Goal: Task Accomplishment & Management: Manage account settings

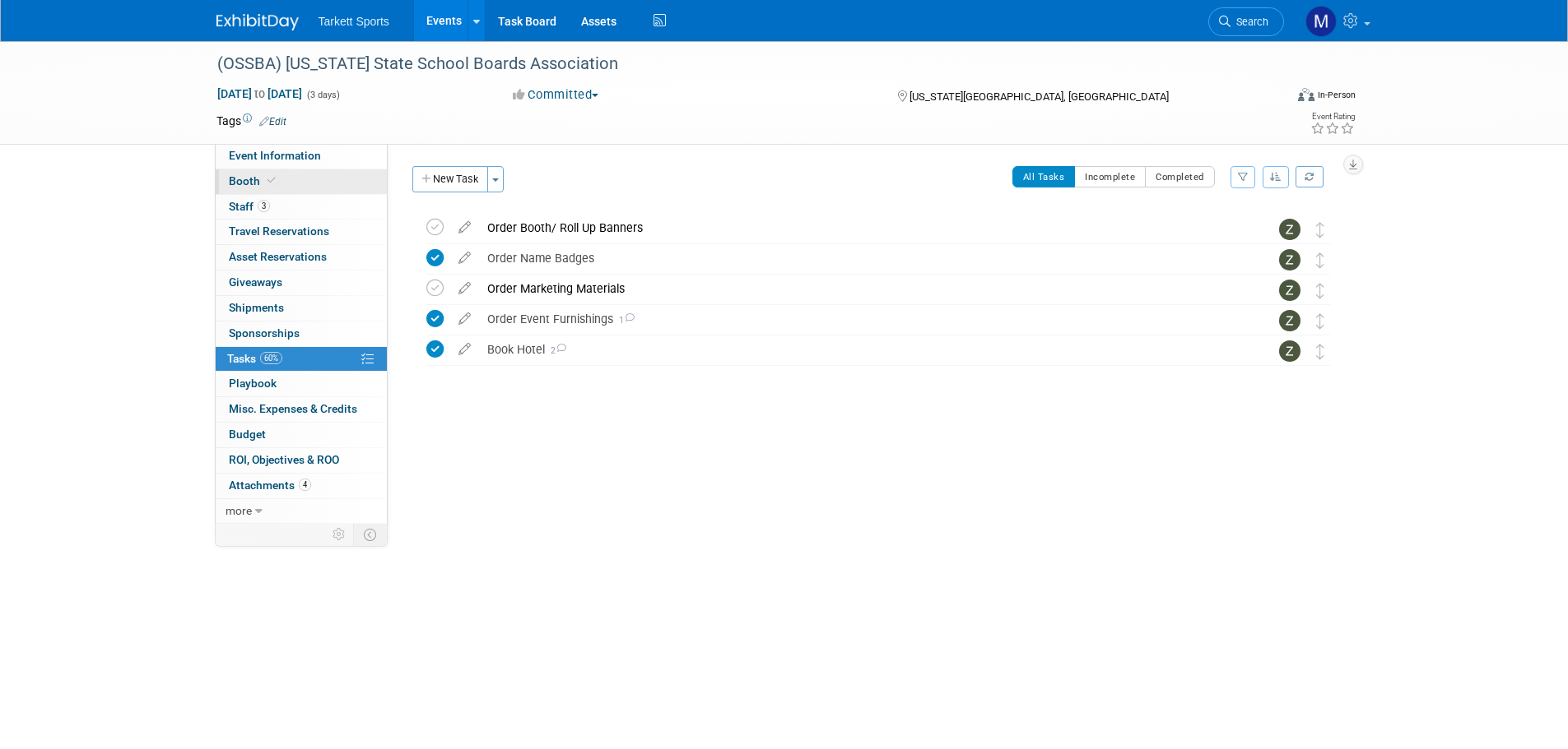
click at [290, 187] on link "Booth" at bounding box center [301, 182] width 171 height 24
select select "FieldTurf, [GEOGRAPHIC_DATA]"
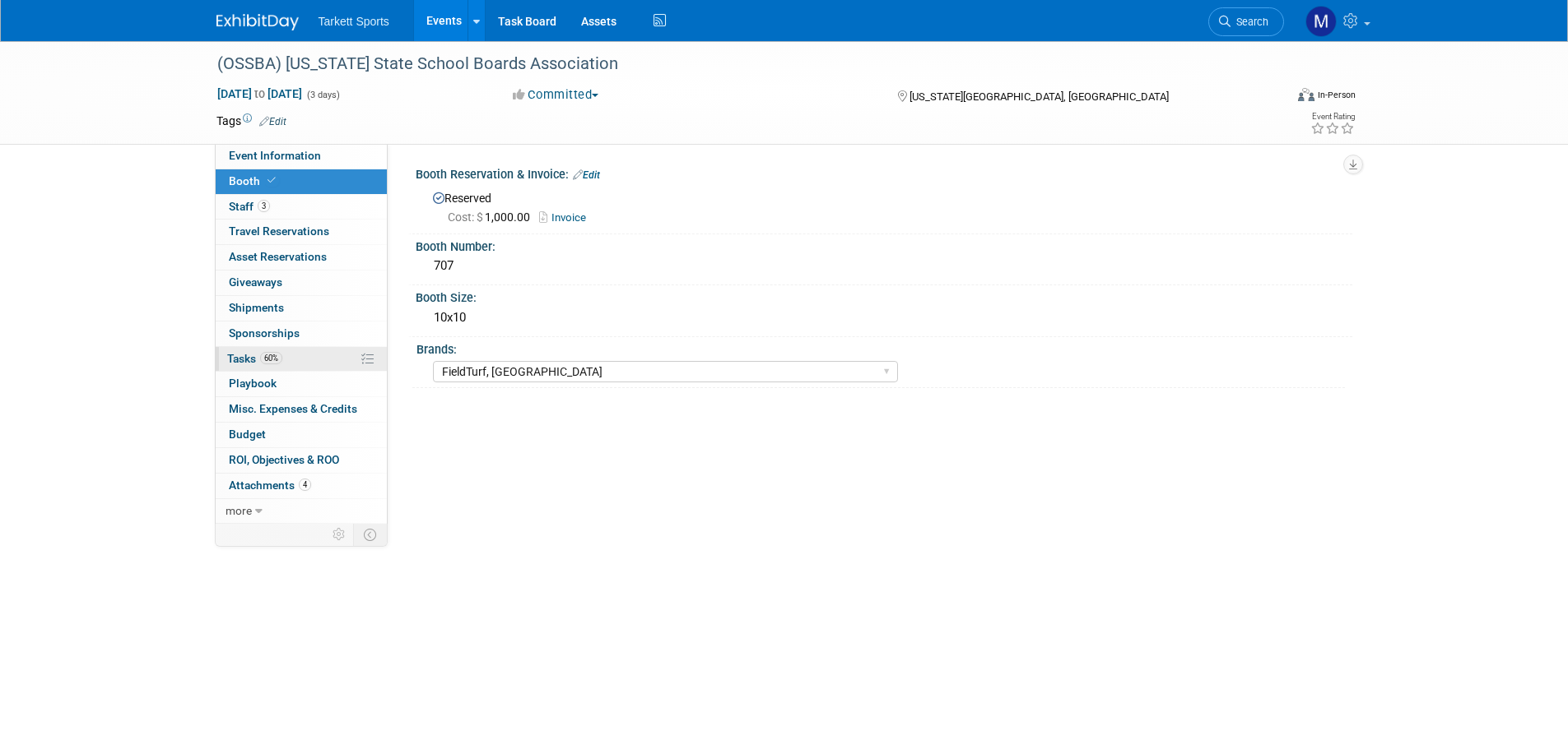
click at [339, 349] on link "60% Tasks 60%" at bounding box center [301, 359] width 171 height 24
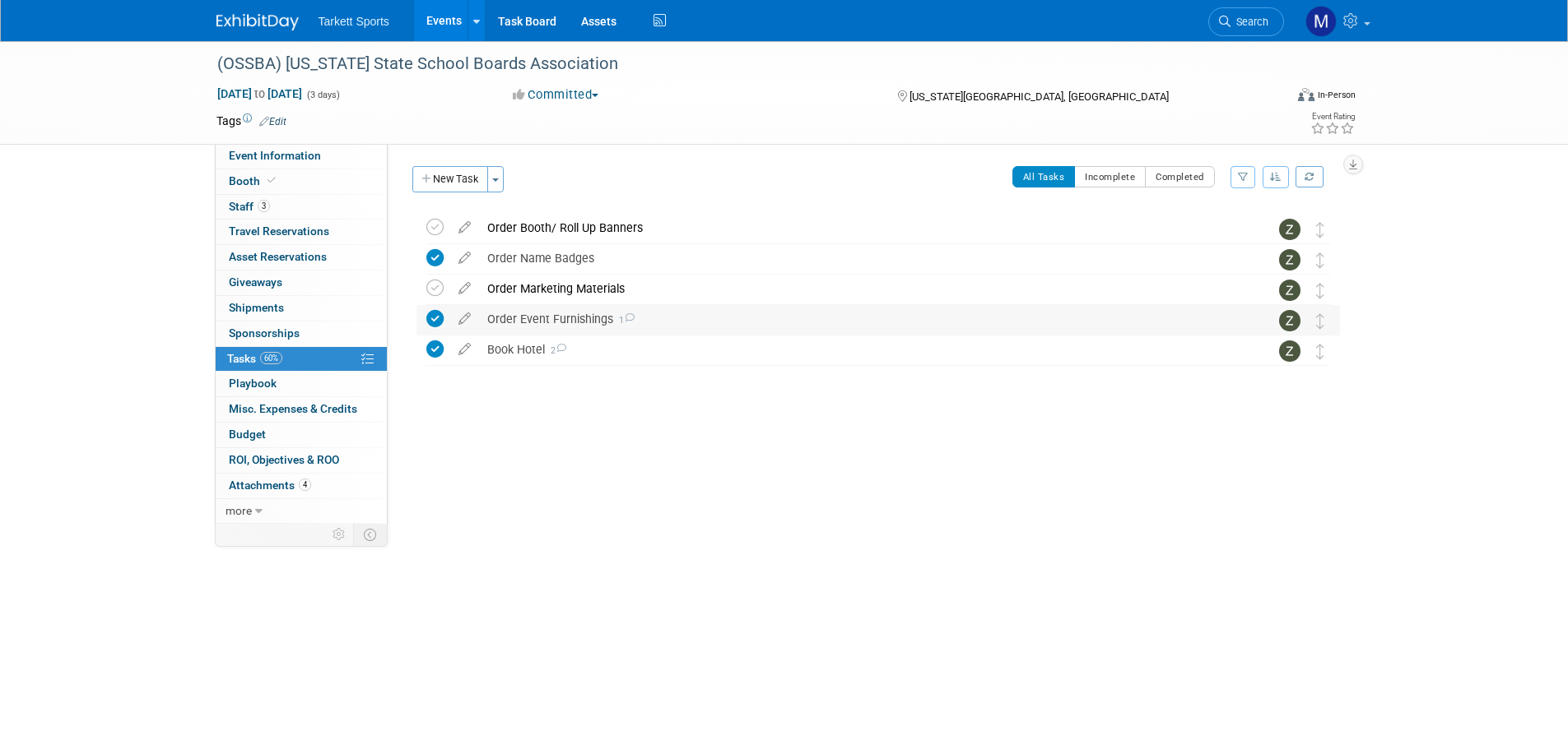
click at [541, 317] on div "Order Event Furnishings 1" at bounding box center [862, 319] width 767 height 28
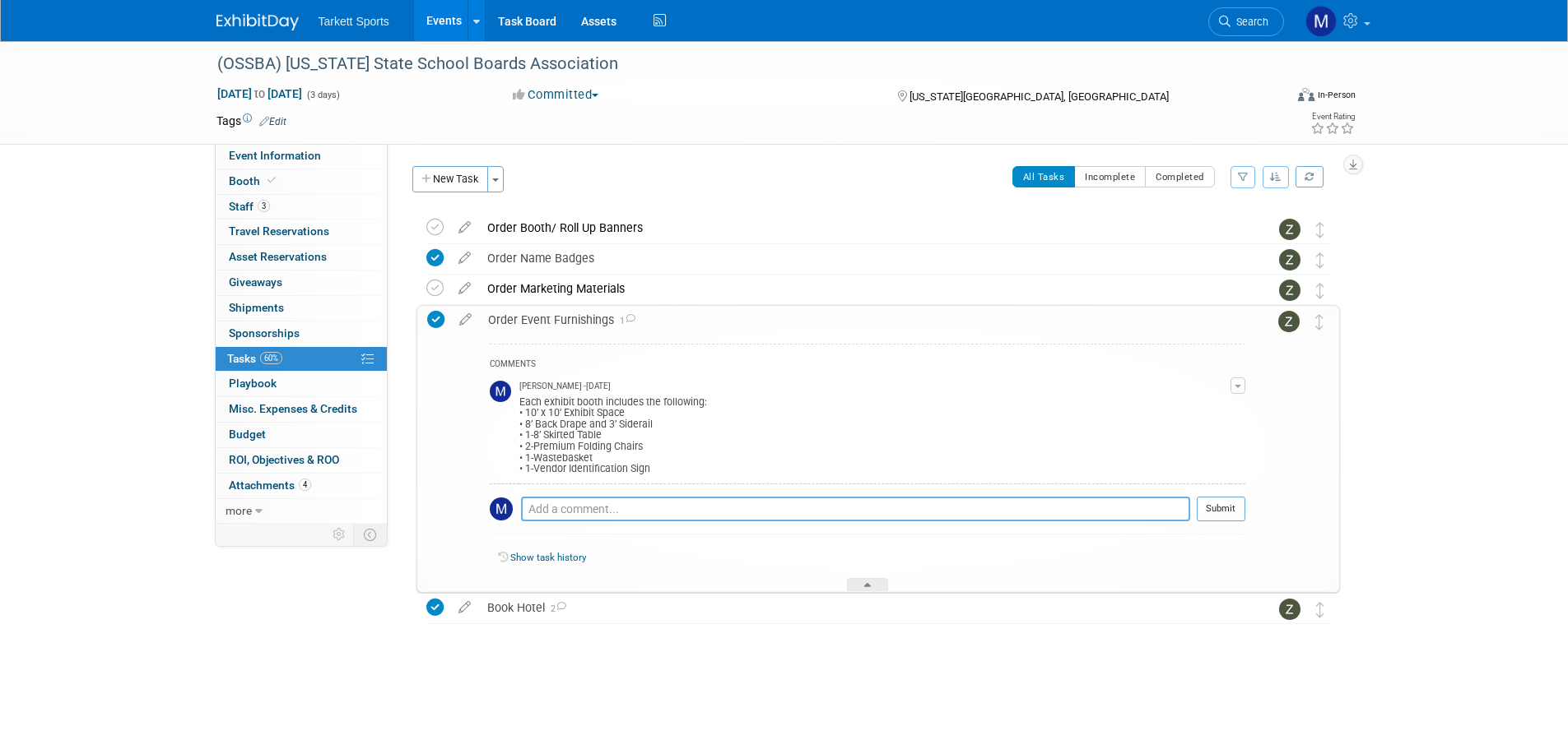
click at [980, 497] on textarea at bounding box center [855, 509] width 669 height 24
type textarea "Carpet Ordered"
click at [1213, 512] on button "Submit" at bounding box center [1221, 509] width 49 height 24
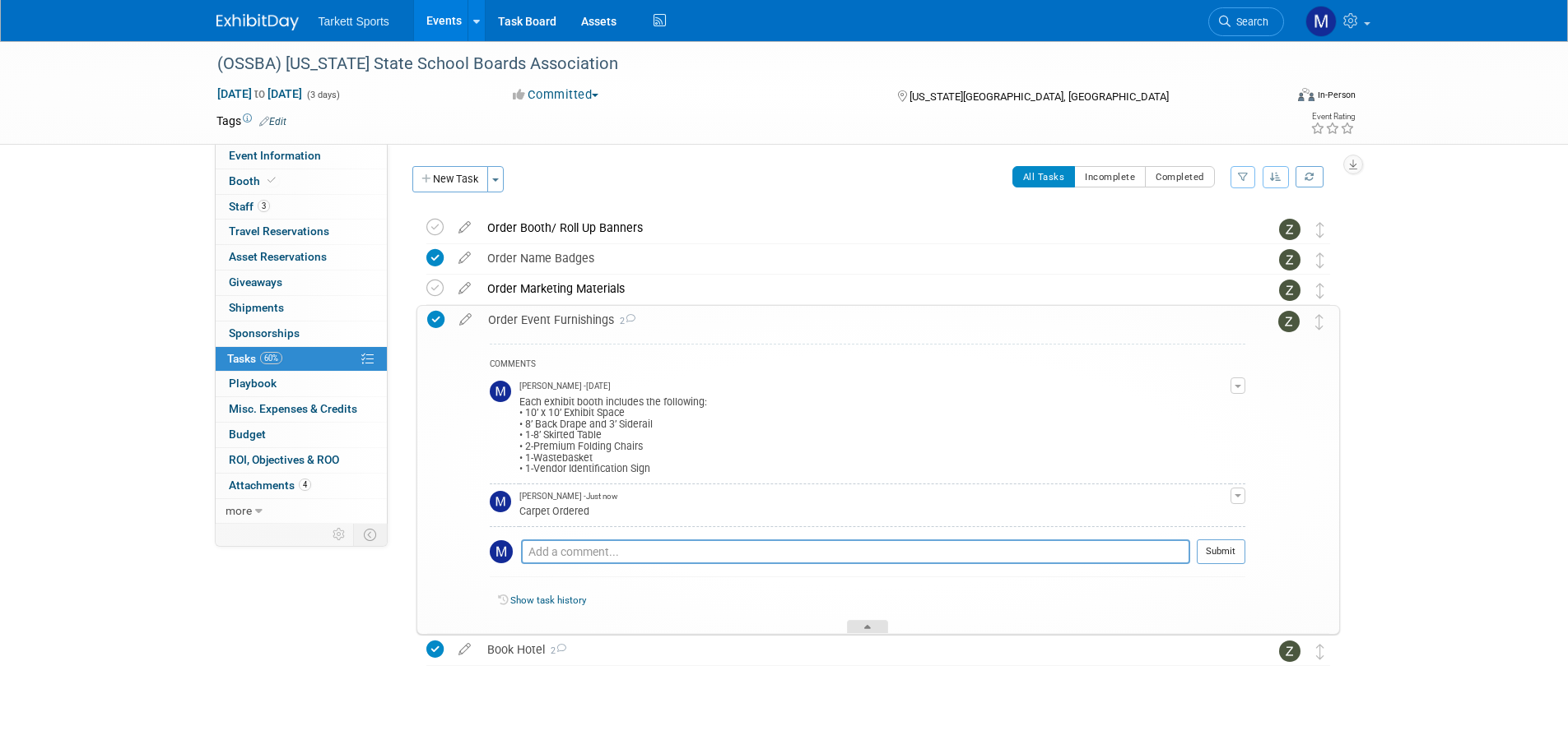
click at [875, 623] on div at bounding box center [867, 627] width 41 height 14
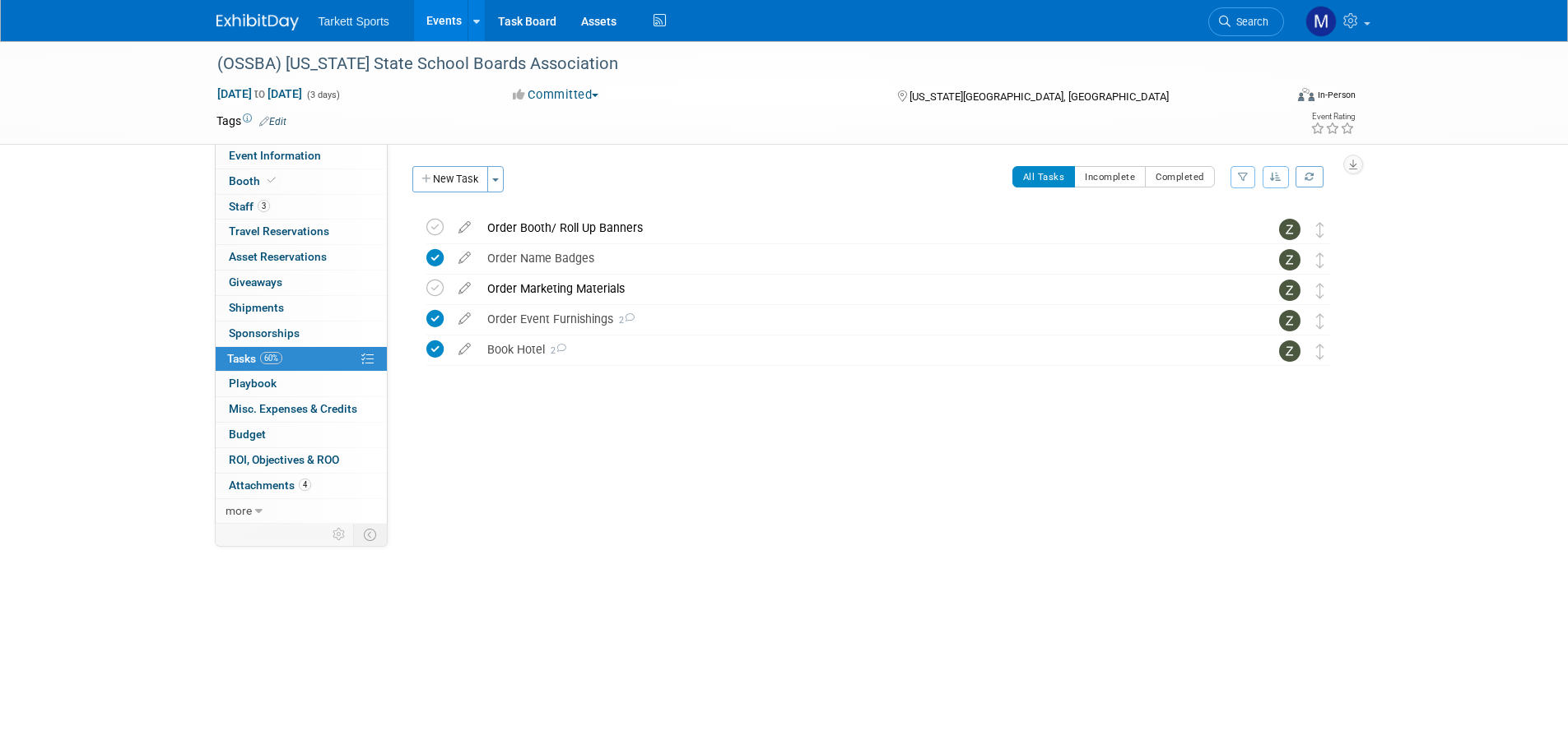
click at [436, 24] on link "Events" at bounding box center [444, 21] width 60 height 41
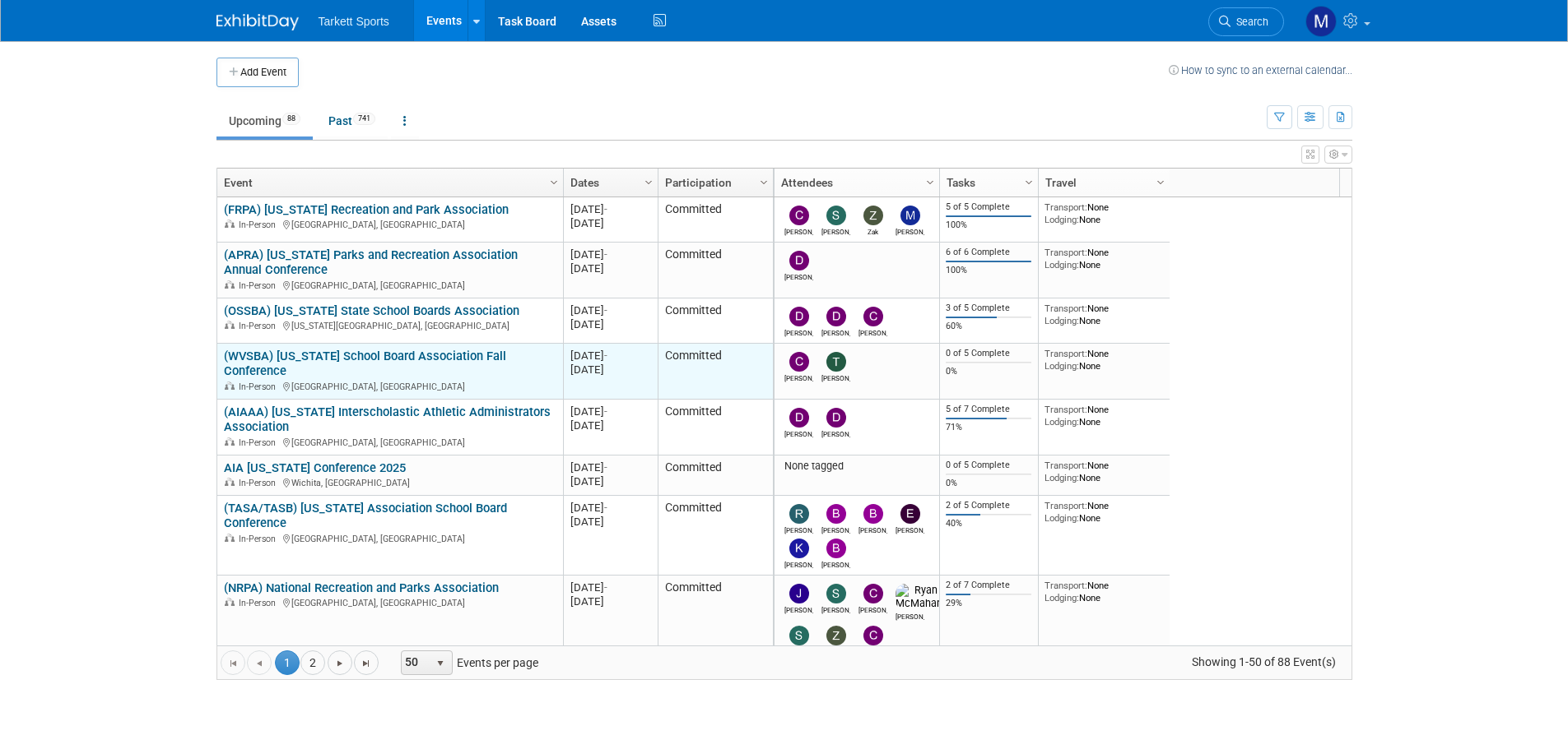
click at [323, 352] on link "(WVSBA) [US_STATE] School Board Association Fall Conference" at bounding box center [365, 364] width 282 height 31
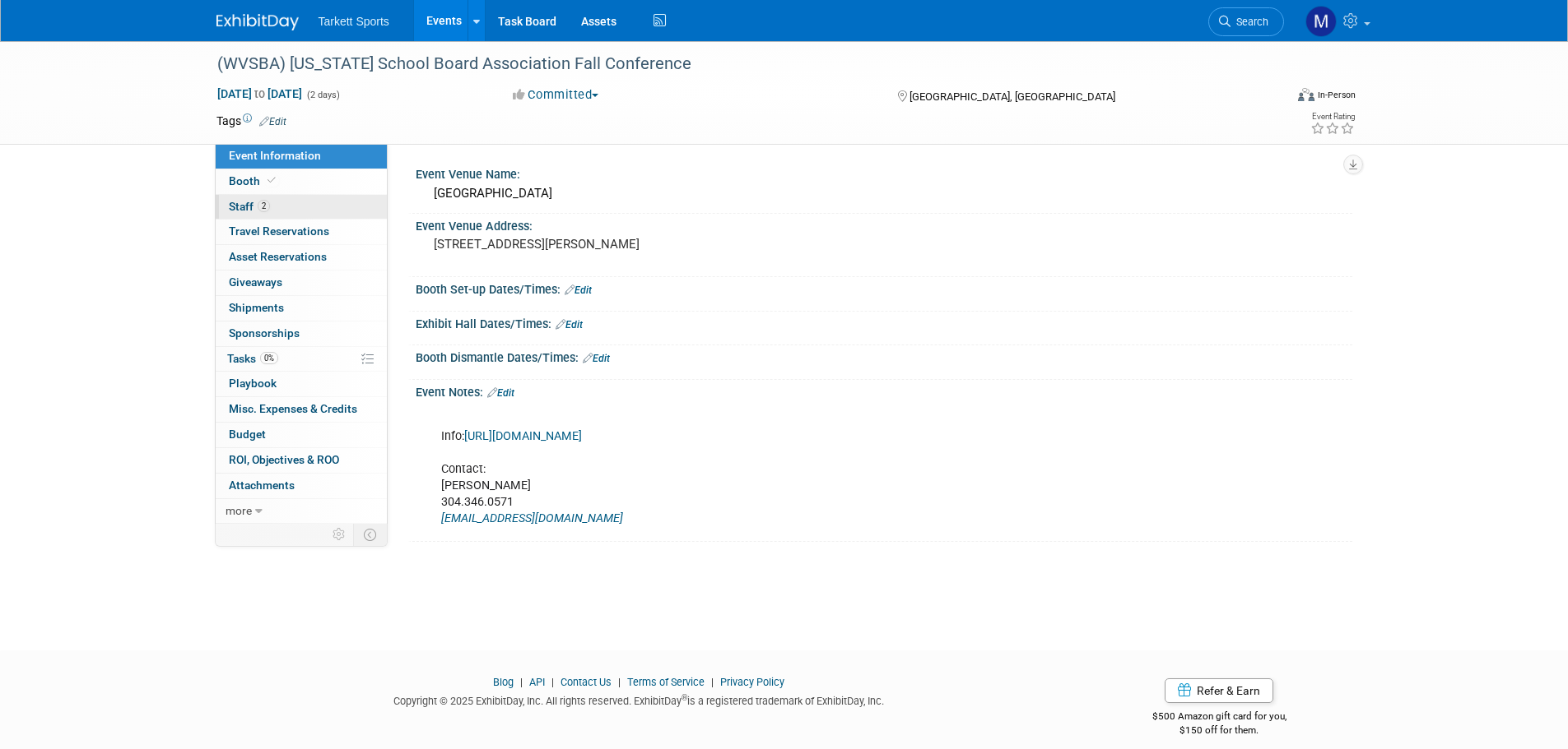
click at [293, 213] on link "2 Staff 2" at bounding box center [301, 207] width 171 height 24
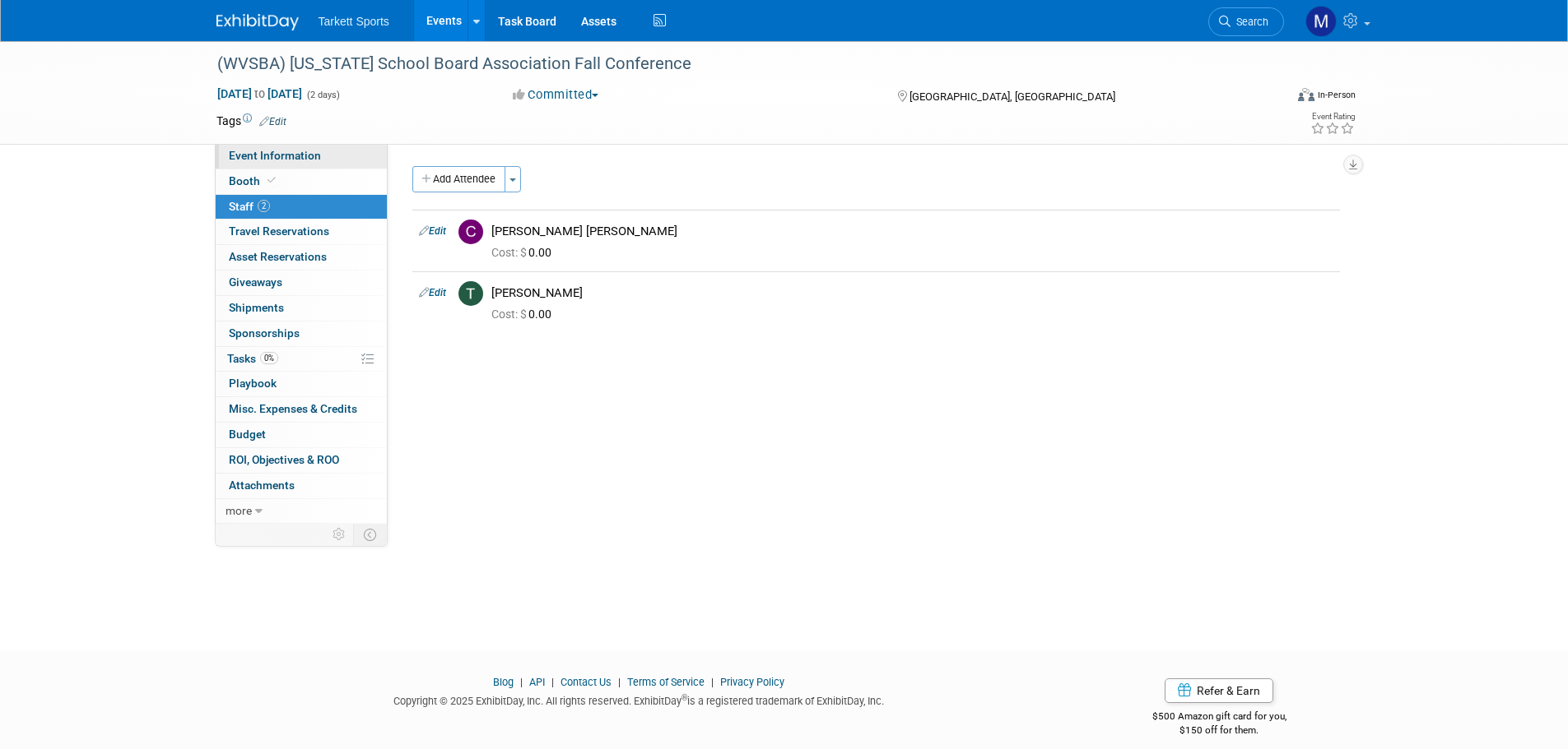
click at [280, 160] on span "Event Information" at bounding box center [274, 156] width 92 height 13
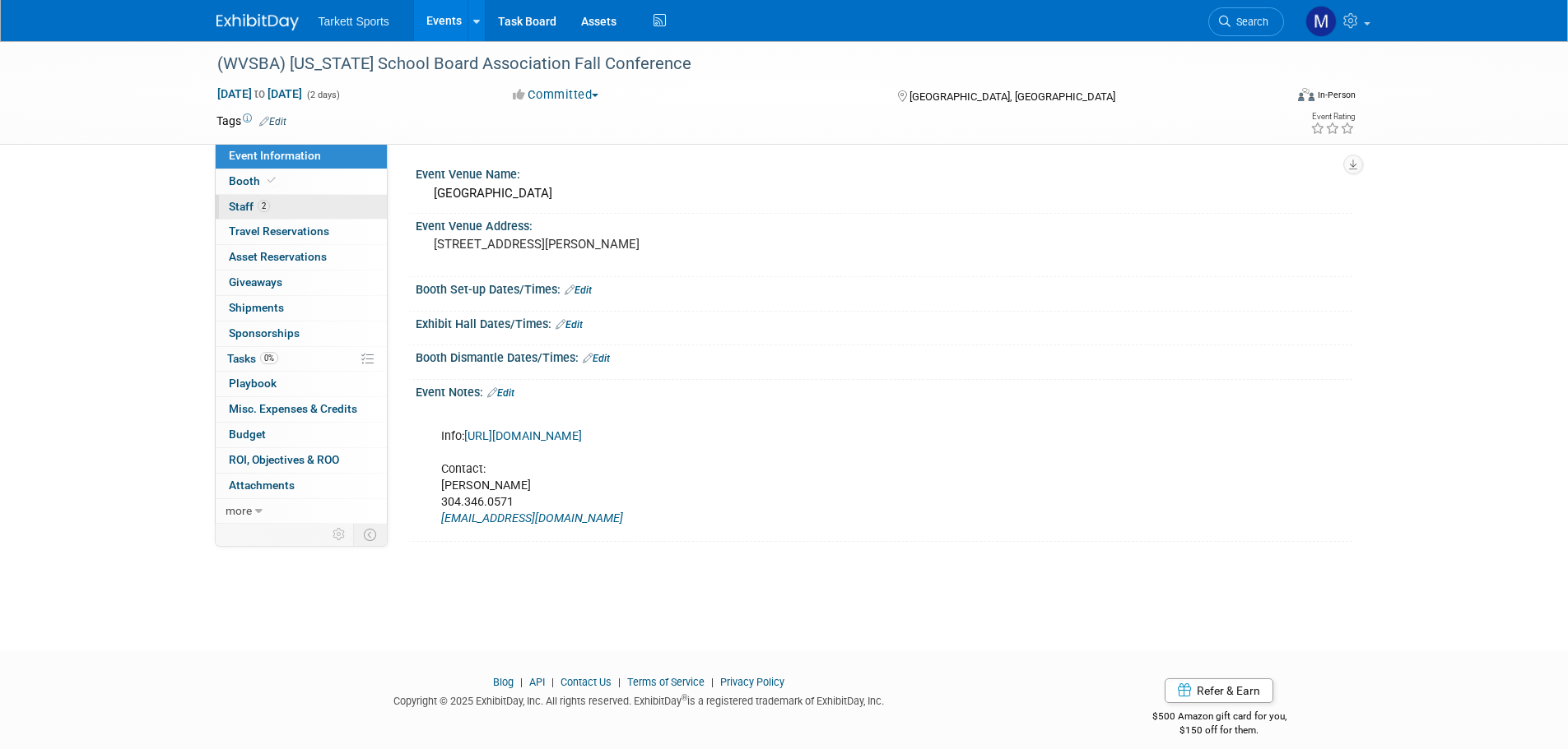
drag, startPoint x: 282, startPoint y: 197, endPoint x: 269, endPoint y: 194, distance: 13.3
click at [282, 197] on link "2 Staff 2" at bounding box center [301, 207] width 171 height 24
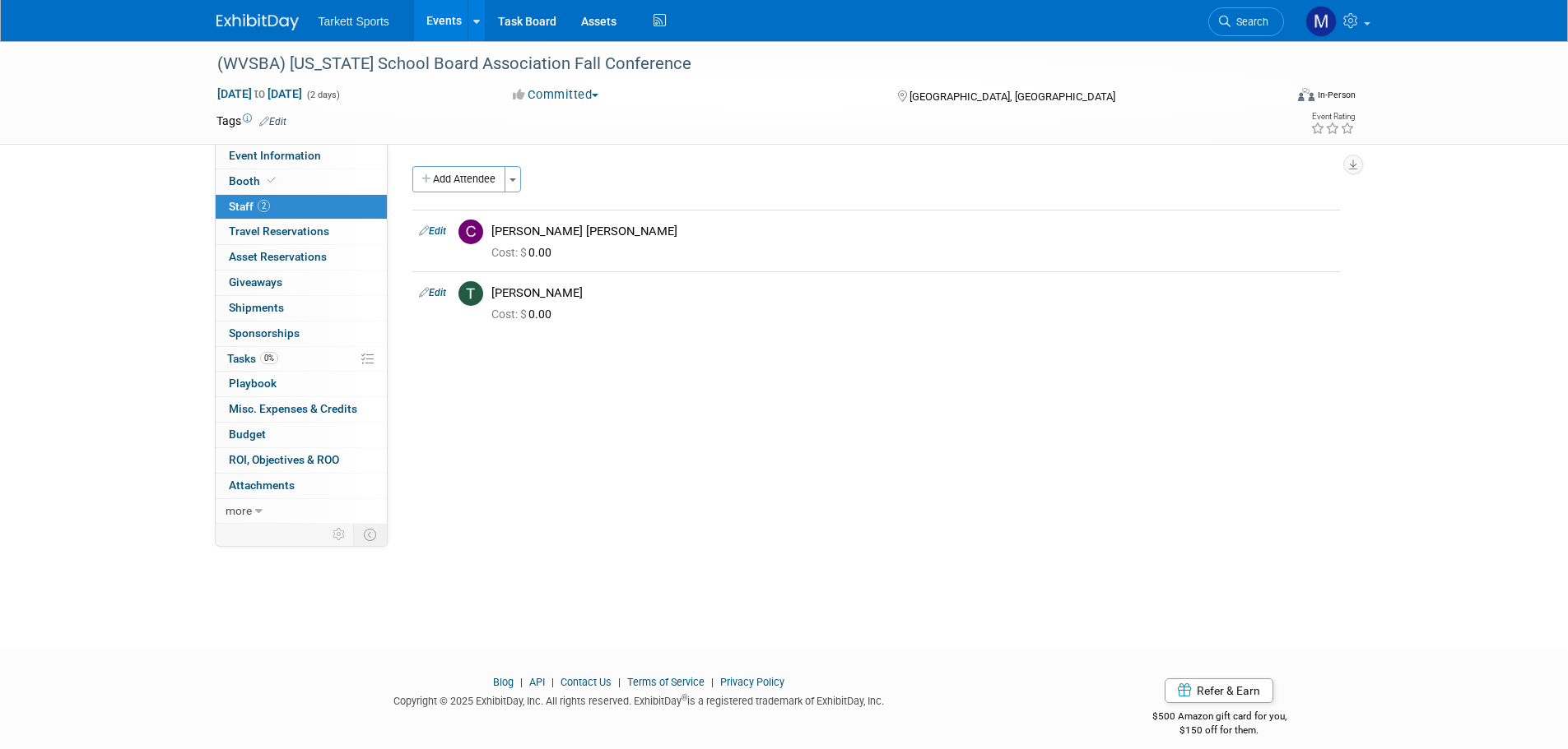
drag, startPoint x: 720, startPoint y: 69, endPoint x: 145, endPoint y: 43, distance: 575.6
click at [145, 43] on div "(WVSBA) West Virginia School Board Association Fall Conference Sep 5, 2025 to S…" at bounding box center [784, 92] width 1568 height 104
click at [553, 82] on div "(WVSBA) [US_STATE] School Board Association Fall Conference" at bounding box center [738, 63] width 1068 height 45
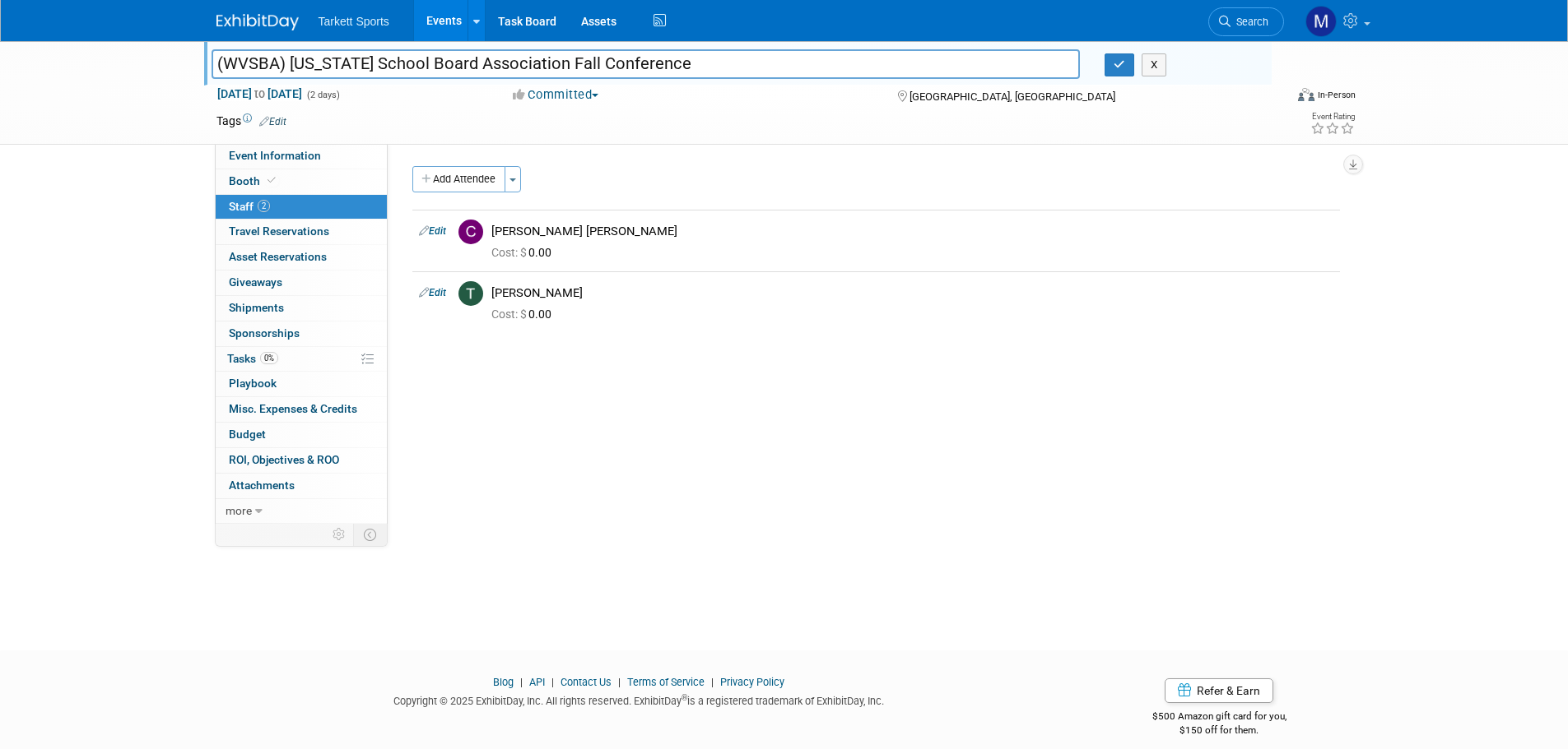
drag, startPoint x: 621, startPoint y: 56, endPoint x: 171, endPoint y: 46, distance: 450.1
click at [171, 46] on div "(WVSBA) West Virginia School Board Association Fall Conference (WVSBA) West Vir…" at bounding box center [784, 92] width 1568 height 104
click at [334, 160] on link "Event Information" at bounding box center [301, 156] width 171 height 24
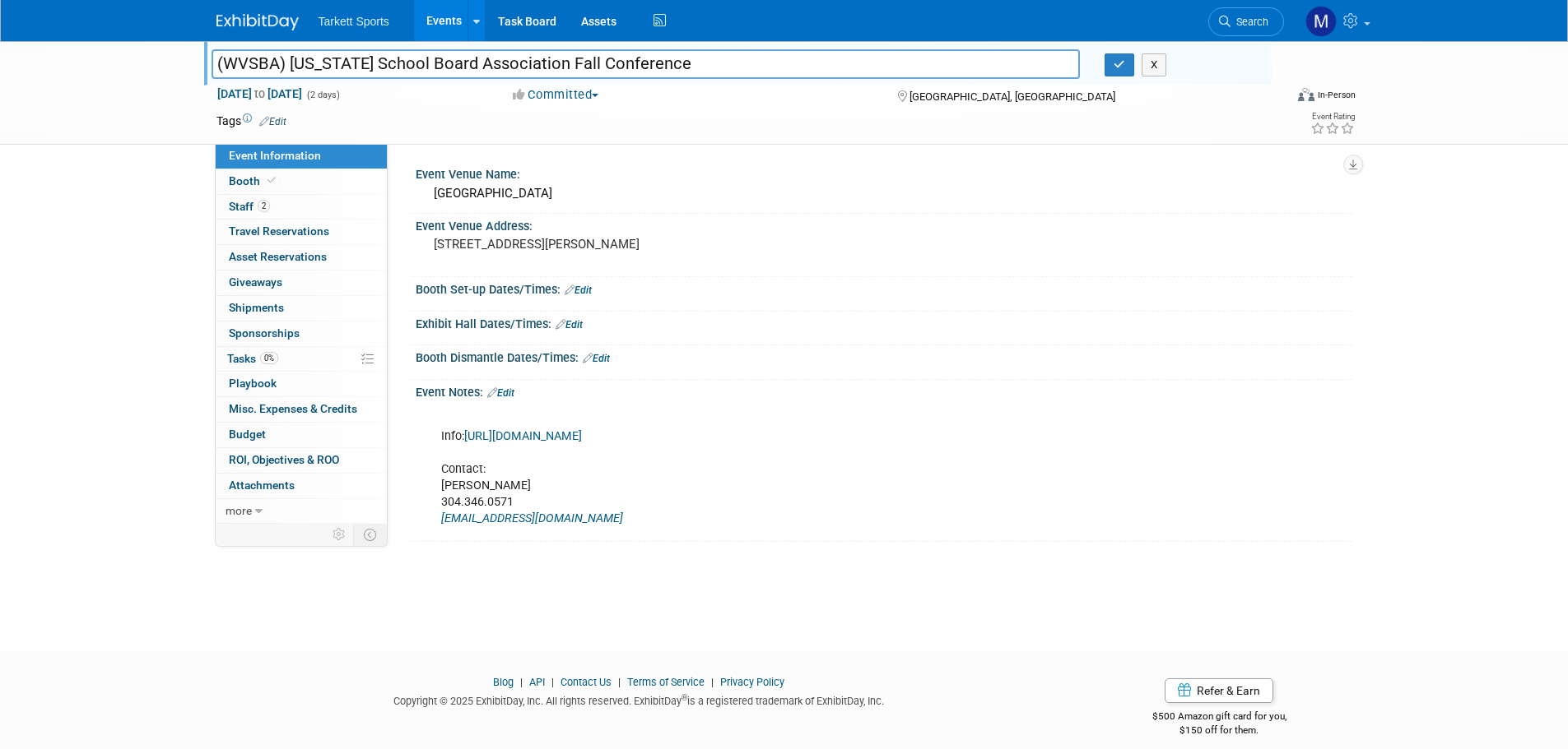
drag, startPoint x: 638, startPoint y: 250, endPoint x: 407, endPoint y: 169, distance: 244.8
click at [407, 169] on div "Event Venue Name: Charleston Marriott Town Center Event Venue Address: 200 Lee …" at bounding box center [870, 333] width 965 height 380
copy div "Event Venue Name: Charleston Marriott Town Center Event Venue Address: 200 Lee …"
click at [508, 443] on link "https://core-docs.s3.amazonaws.com/documents/asset/uploaded_file/3519/WVSBA/341…" at bounding box center [523, 436] width 118 height 14
click at [740, 63] on input "(WVSBA) [US_STATE] School Board Association Fall Conference" at bounding box center [646, 63] width 869 height 29
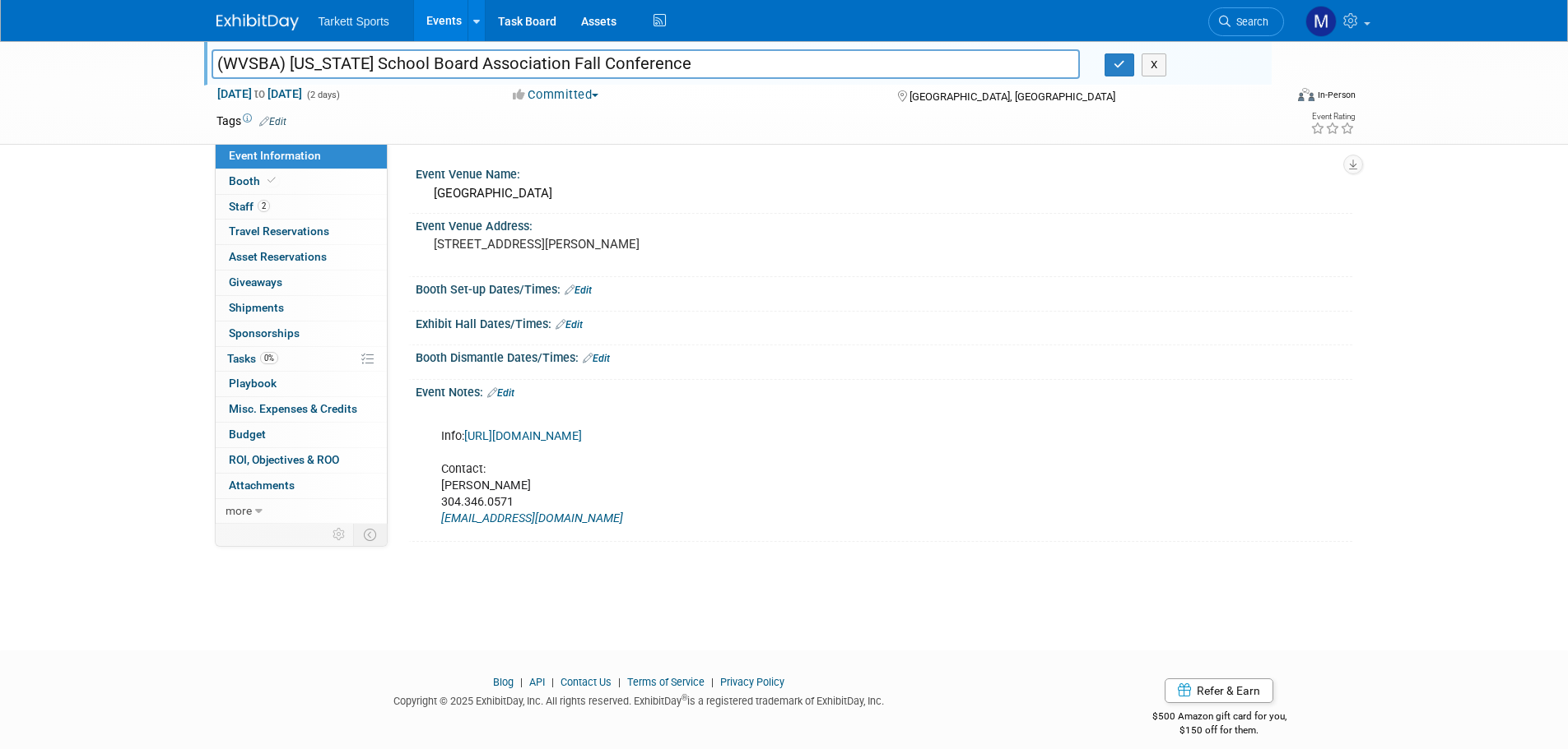
drag, startPoint x: 737, startPoint y: 63, endPoint x: -141, endPoint y: 92, distance: 878.5
click at [0, 92] on html "Tarkett Sports Events Add Event Bulk Upload Events Shareable Event Boards Recen…" at bounding box center [784, 374] width 1568 height 749
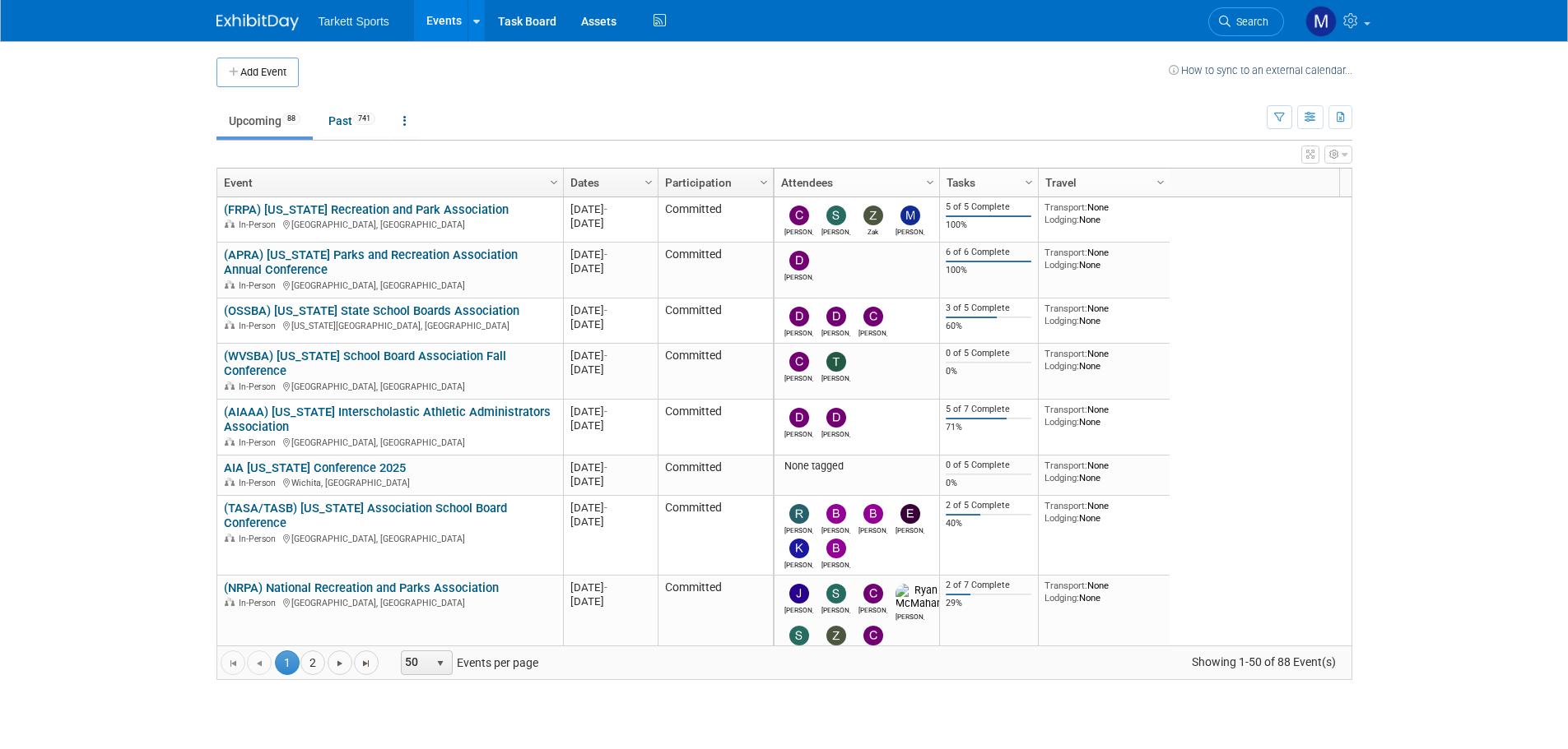
click at [764, 79] on td at bounding box center [734, 73] width 870 height 30
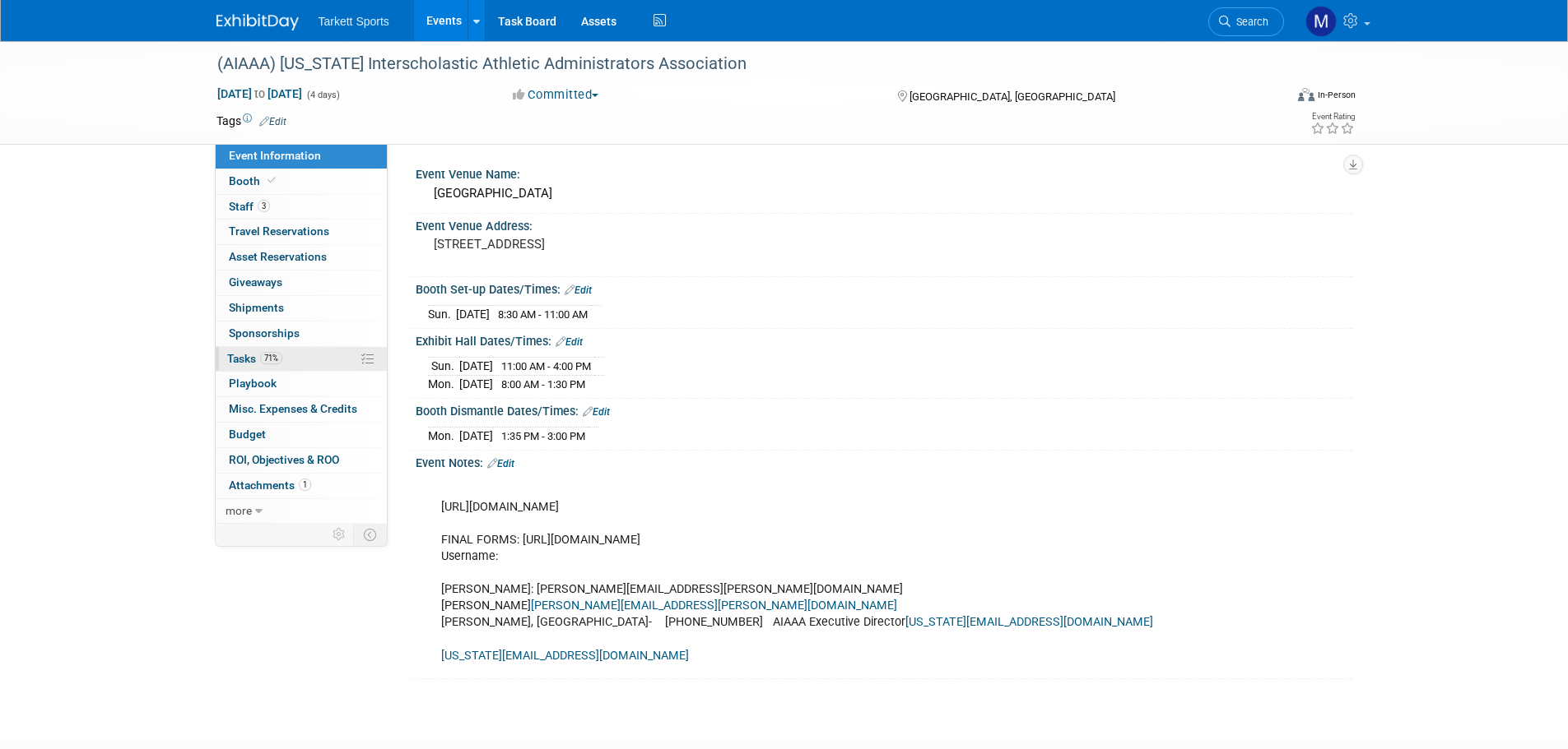
click at [261, 354] on span "71%" at bounding box center [272, 357] width 22 height 12
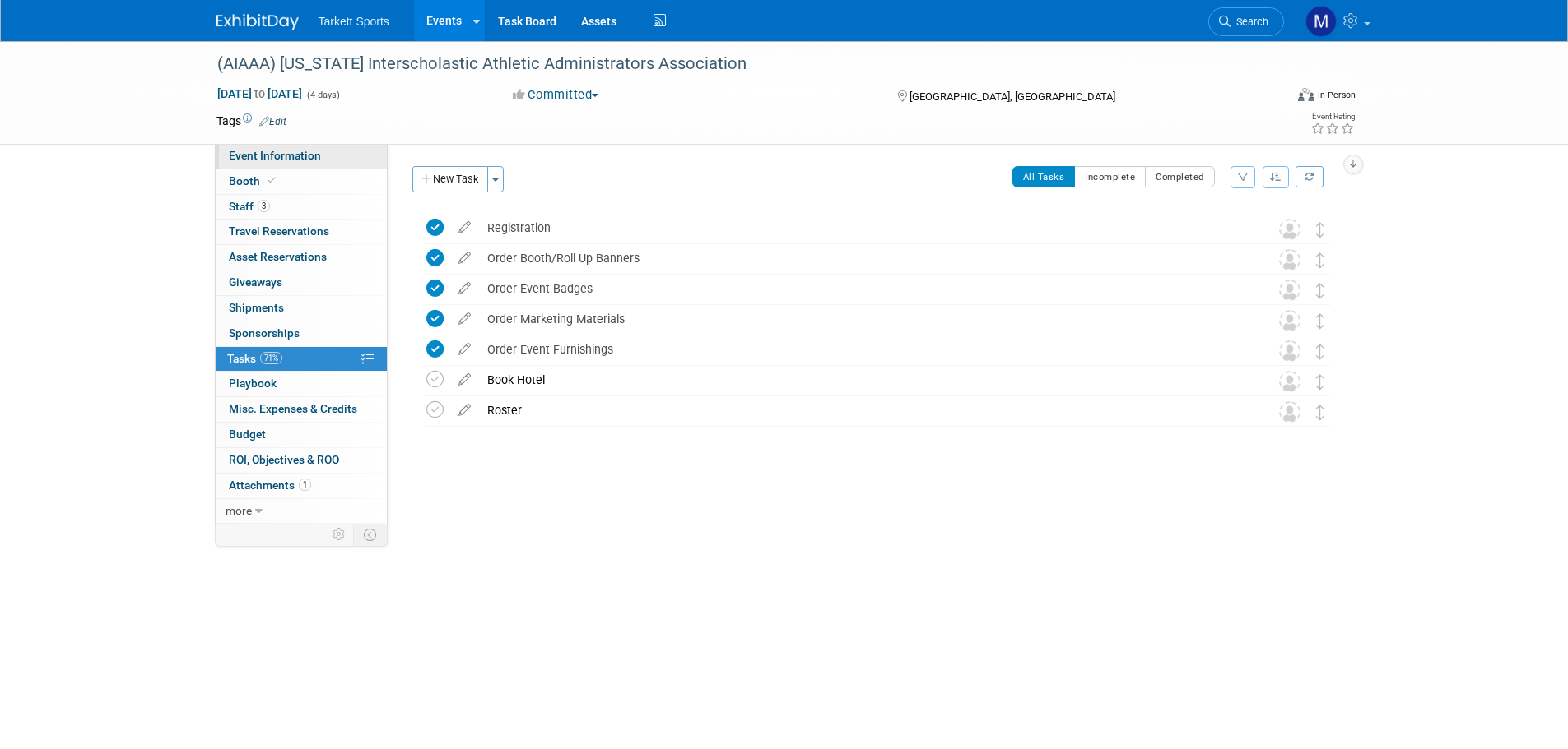
click at [271, 166] on link "Event Information" at bounding box center [301, 156] width 171 height 24
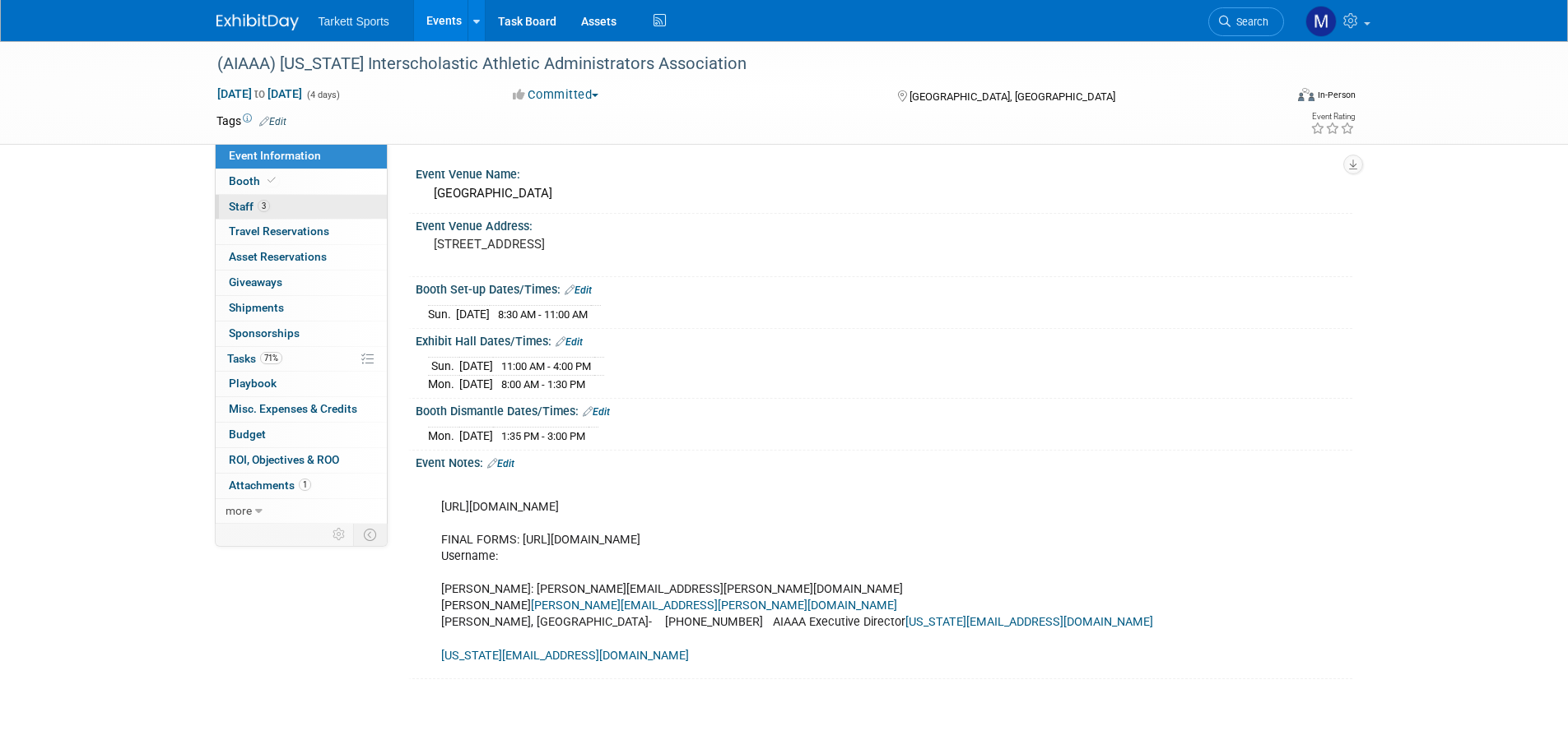
drag, startPoint x: 254, startPoint y: 201, endPoint x: 10, endPoint y: 251, distance: 249.1
click at [254, 201] on span "Staff 3" at bounding box center [249, 206] width 41 height 13
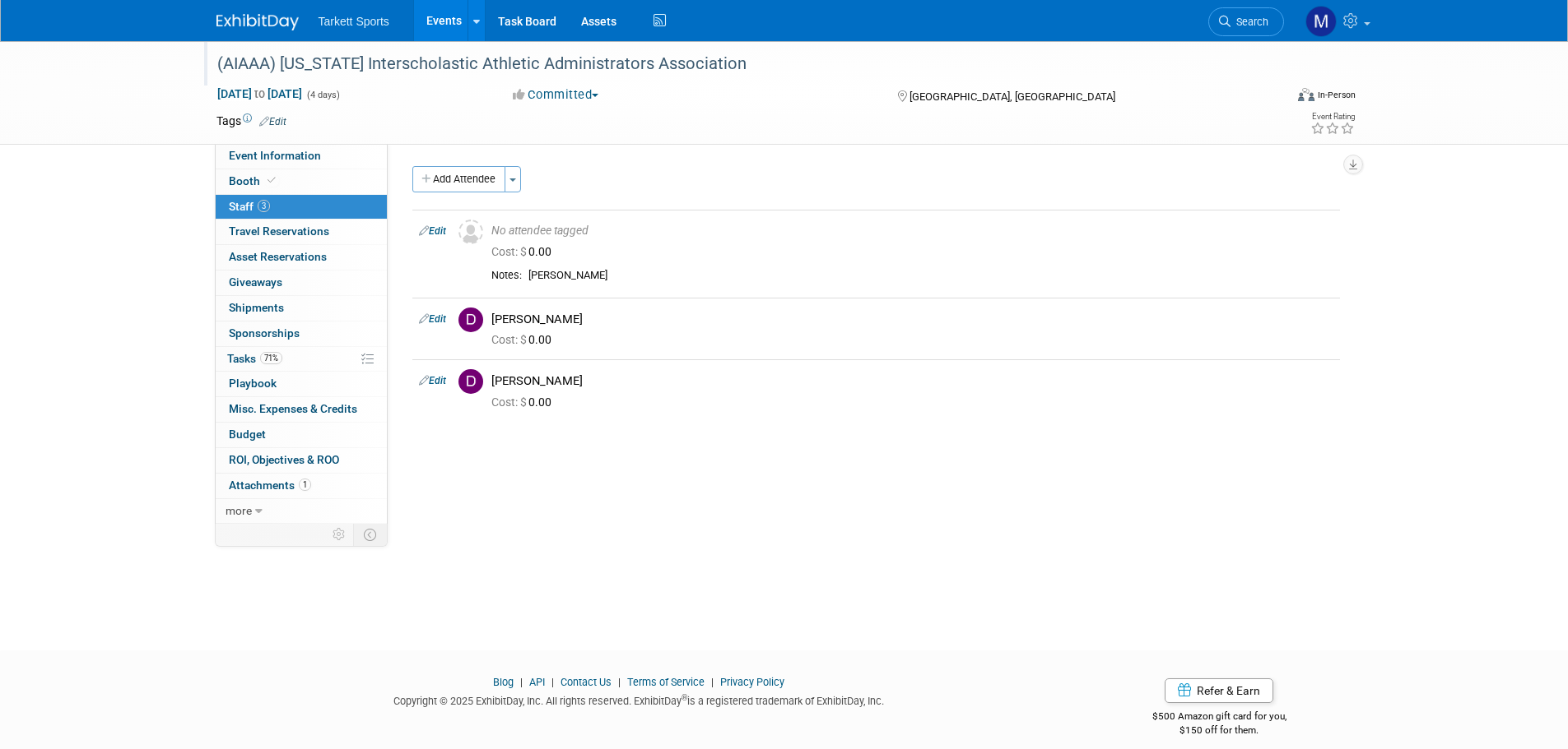
click at [731, 51] on div "(AIAAA) [US_STATE] Interscholastic Athletic Administrators Association" at bounding box center [735, 64] width 1048 height 30
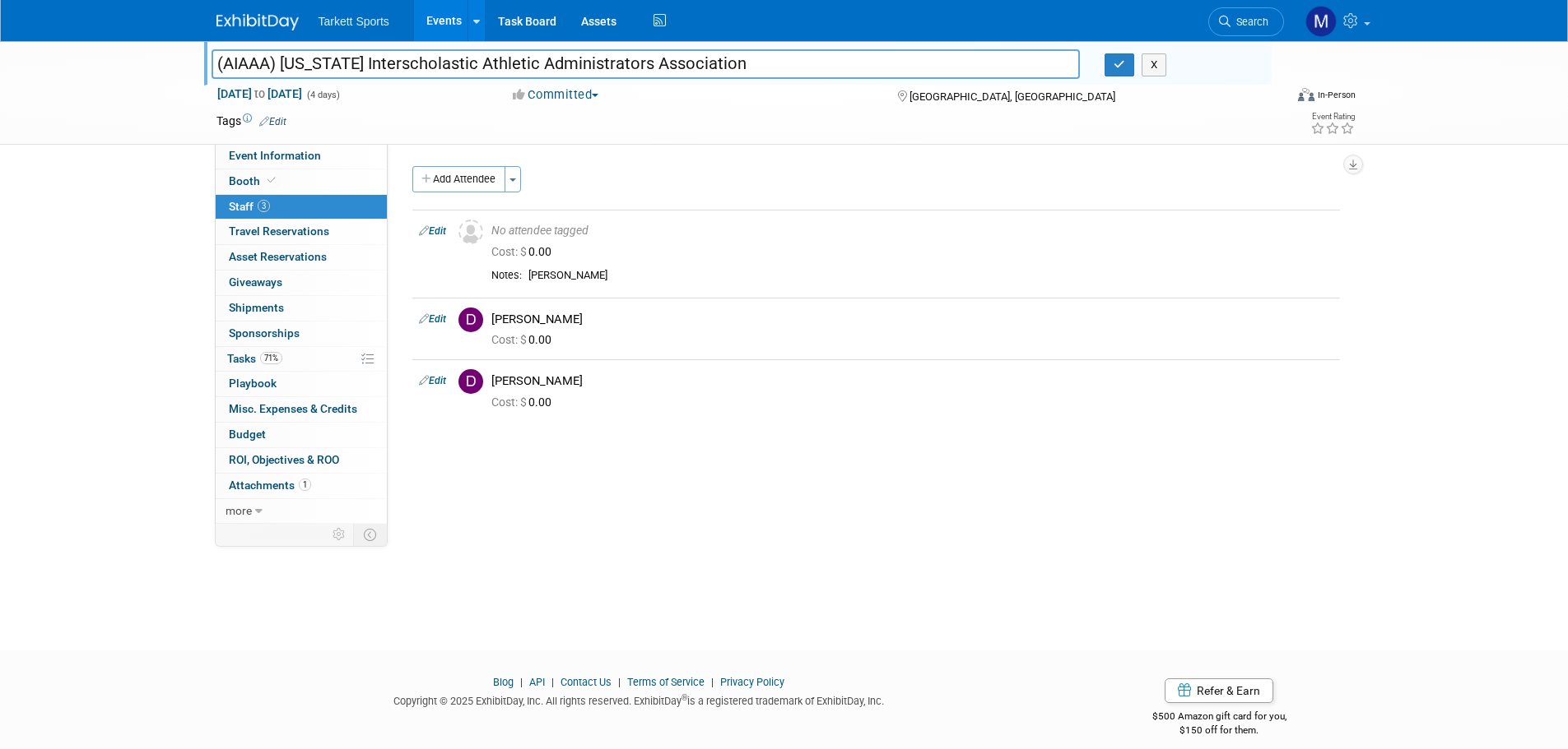
drag, startPoint x: 735, startPoint y: 59, endPoint x: 141, endPoint y: 3, distance: 596.6
click at [147, 5] on body "Tarkett Sports Events Add Event Bulk Upload Events Shareable Event Boards Recen…" at bounding box center [784, 374] width 1568 height 749
click at [230, 158] on span "Event Information" at bounding box center [274, 156] width 92 height 13
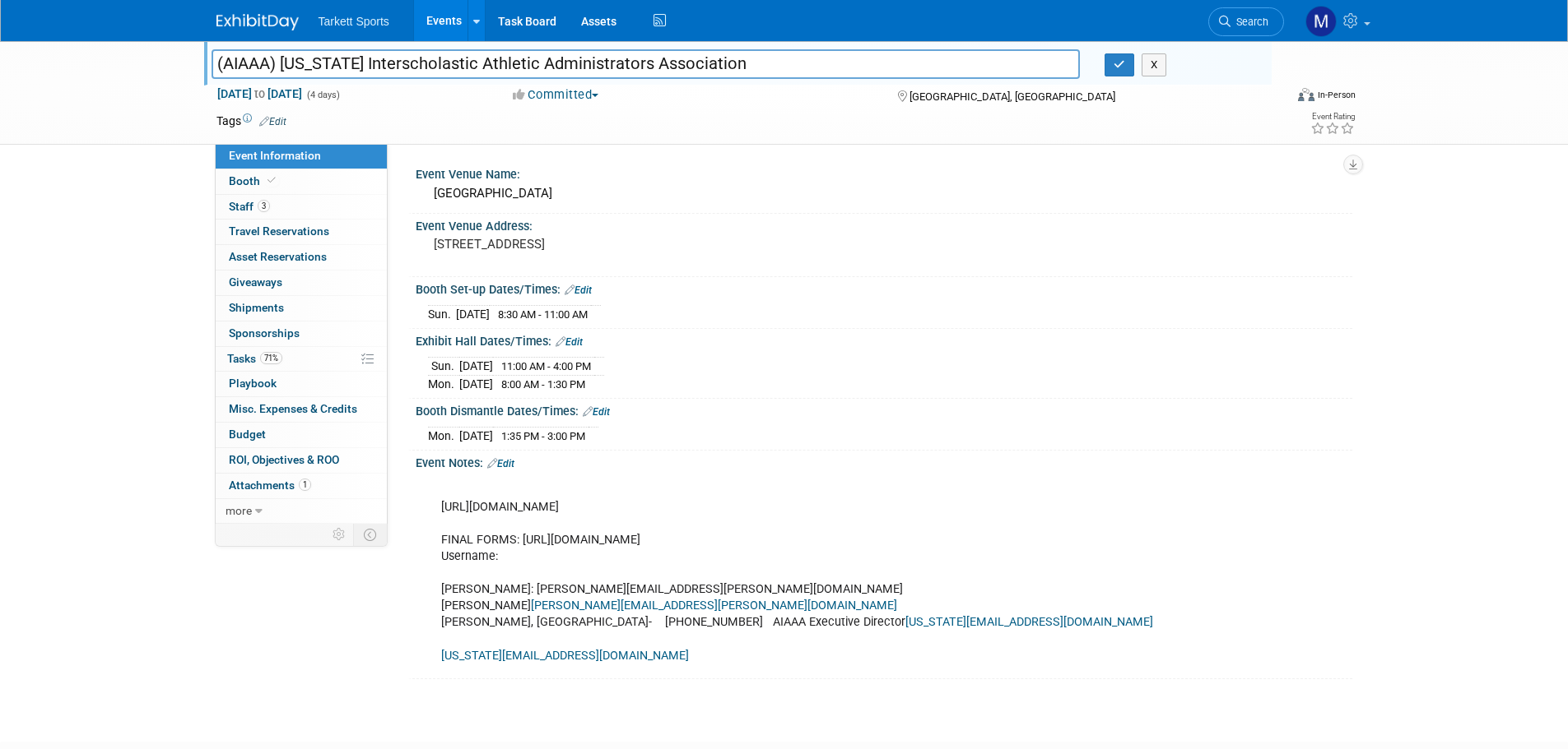
drag, startPoint x: 704, startPoint y: 243, endPoint x: 404, endPoint y: 199, distance: 303.2
click at [404, 199] on div "Event Venue Name: [GEOGRAPHIC_DATA] Event Venue Address: [STREET_ADDRESS] Edit" at bounding box center [870, 333] width 965 height 380
drag, startPoint x: 630, startPoint y: 434, endPoint x: 414, endPoint y: 293, distance: 257.9
click at [414, 293] on div "Event Venue Name: [GEOGRAPHIC_DATA] Event Venue Address: [STREET_ADDRESS] Edit" at bounding box center [876, 421] width 928 height 518
copy div "Booth Set-up Dates/Times: Edit [DATE] 8:30 AM - 11:00 AM Save Changes Cancel Ex…"
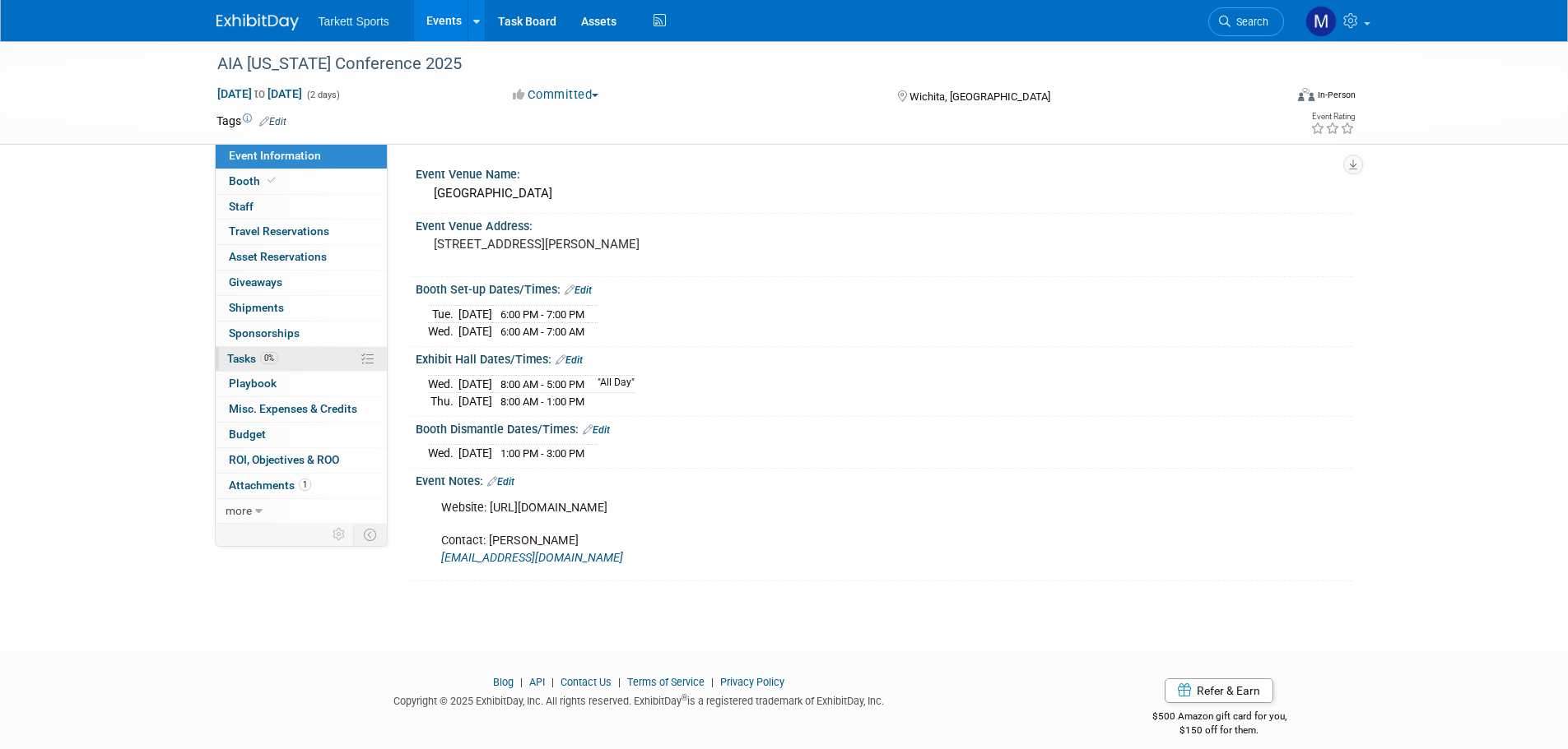
click at [304, 354] on link "0% Tasks 0%" at bounding box center [301, 359] width 171 height 24
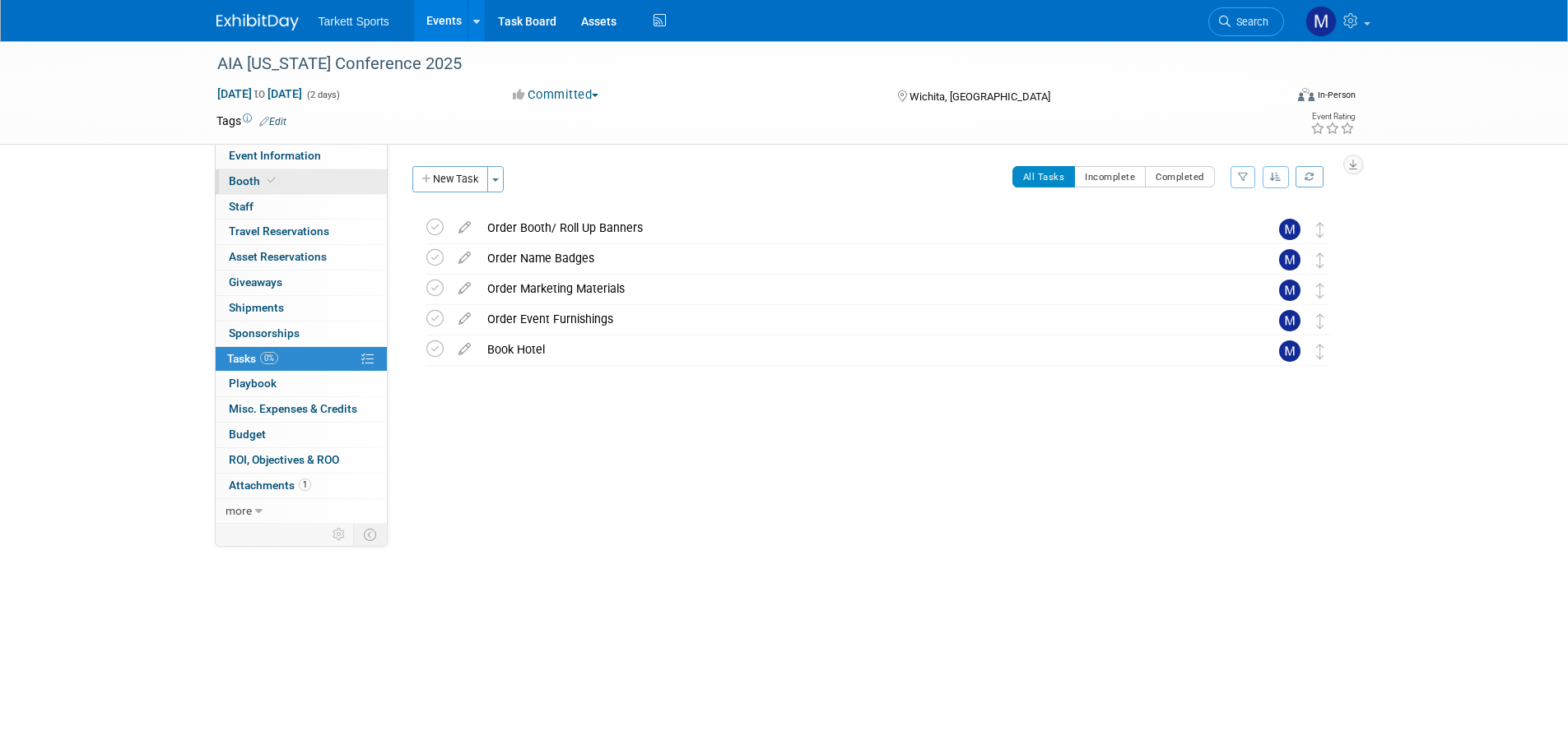
drag, startPoint x: 267, startPoint y: 180, endPoint x: 278, endPoint y: 189, distance: 14.2
click at [268, 180] on icon at bounding box center [272, 181] width 8 height 9
select select "FieldTurf, [PERSON_NAME], Indoor"
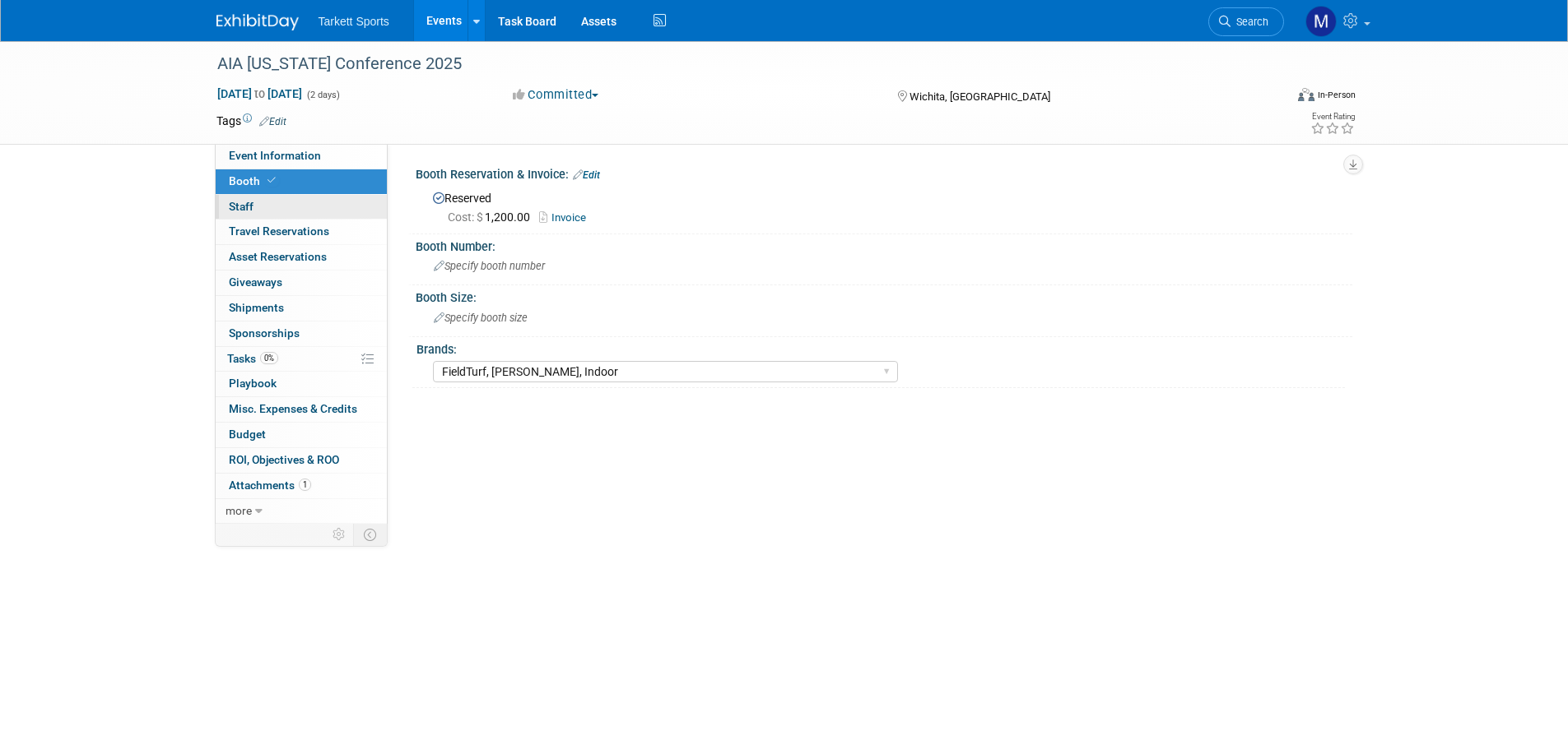
click at [308, 213] on link "0 Staff 0" at bounding box center [301, 207] width 171 height 24
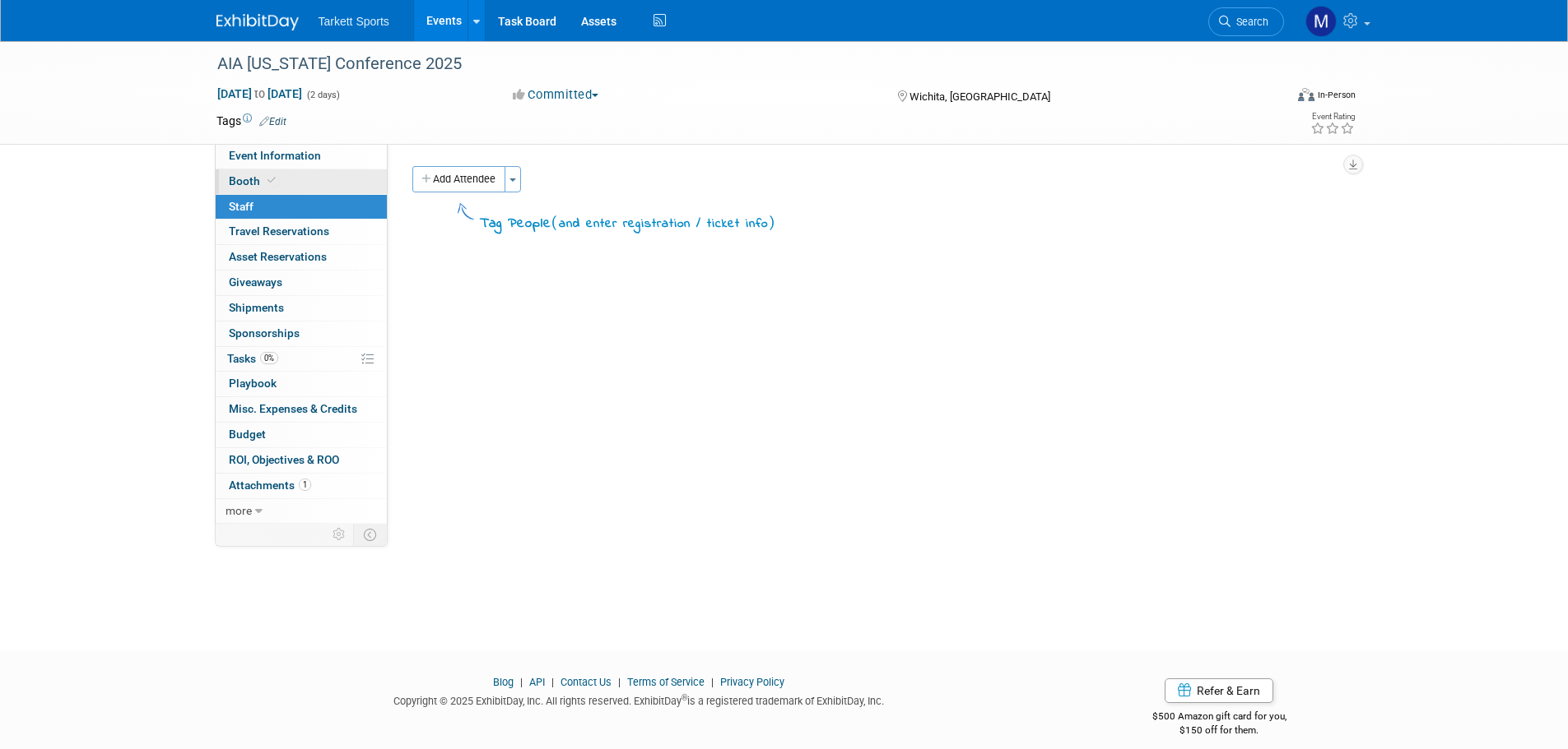
click at [305, 179] on link "Booth" at bounding box center [301, 182] width 171 height 24
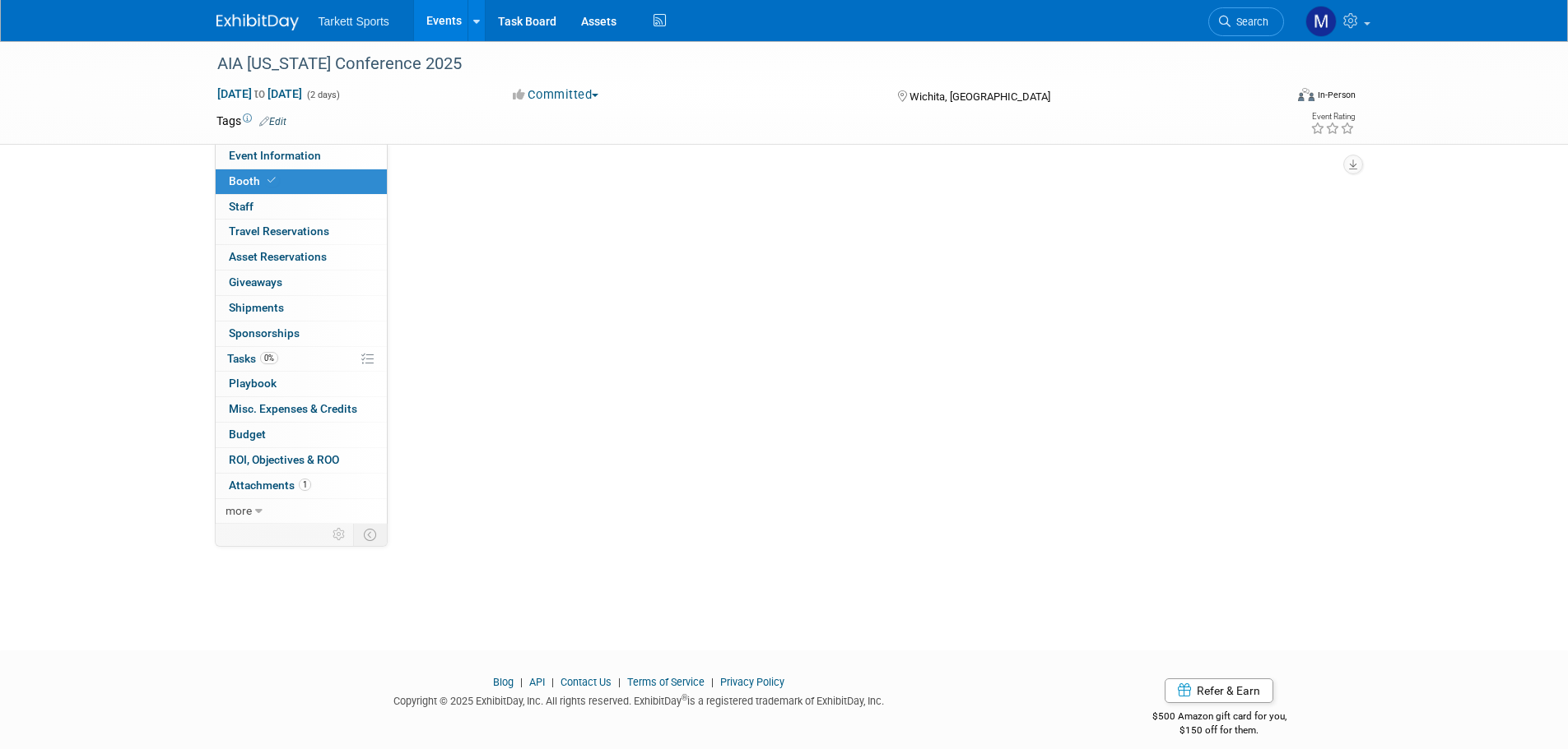
select select "FieldTurf, [PERSON_NAME], Indoor"
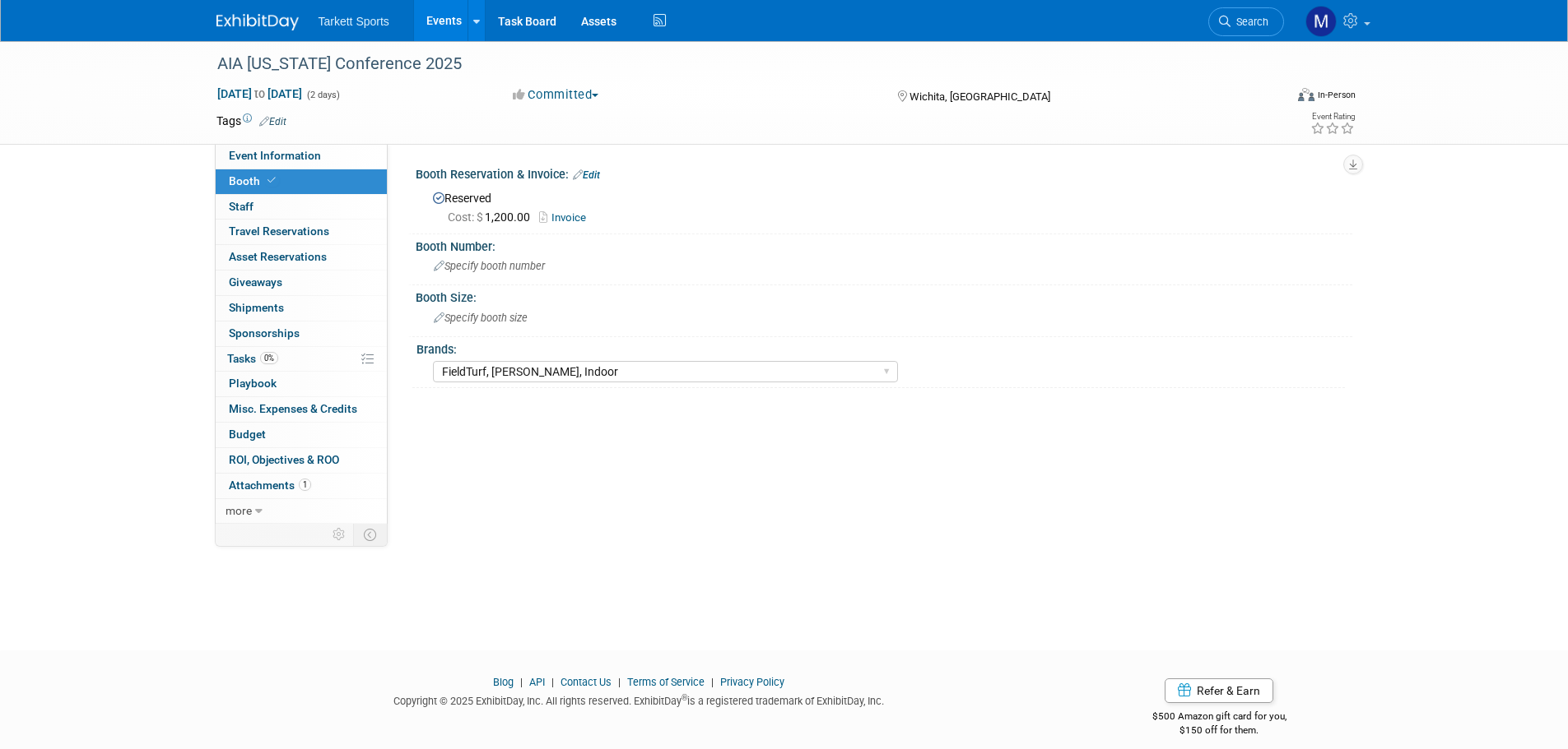
click at [550, 213] on icon at bounding box center [545, 217] width 12 height 10
click at [303, 208] on link "0 Staff 0" at bounding box center [301, 207] width 171 height 24
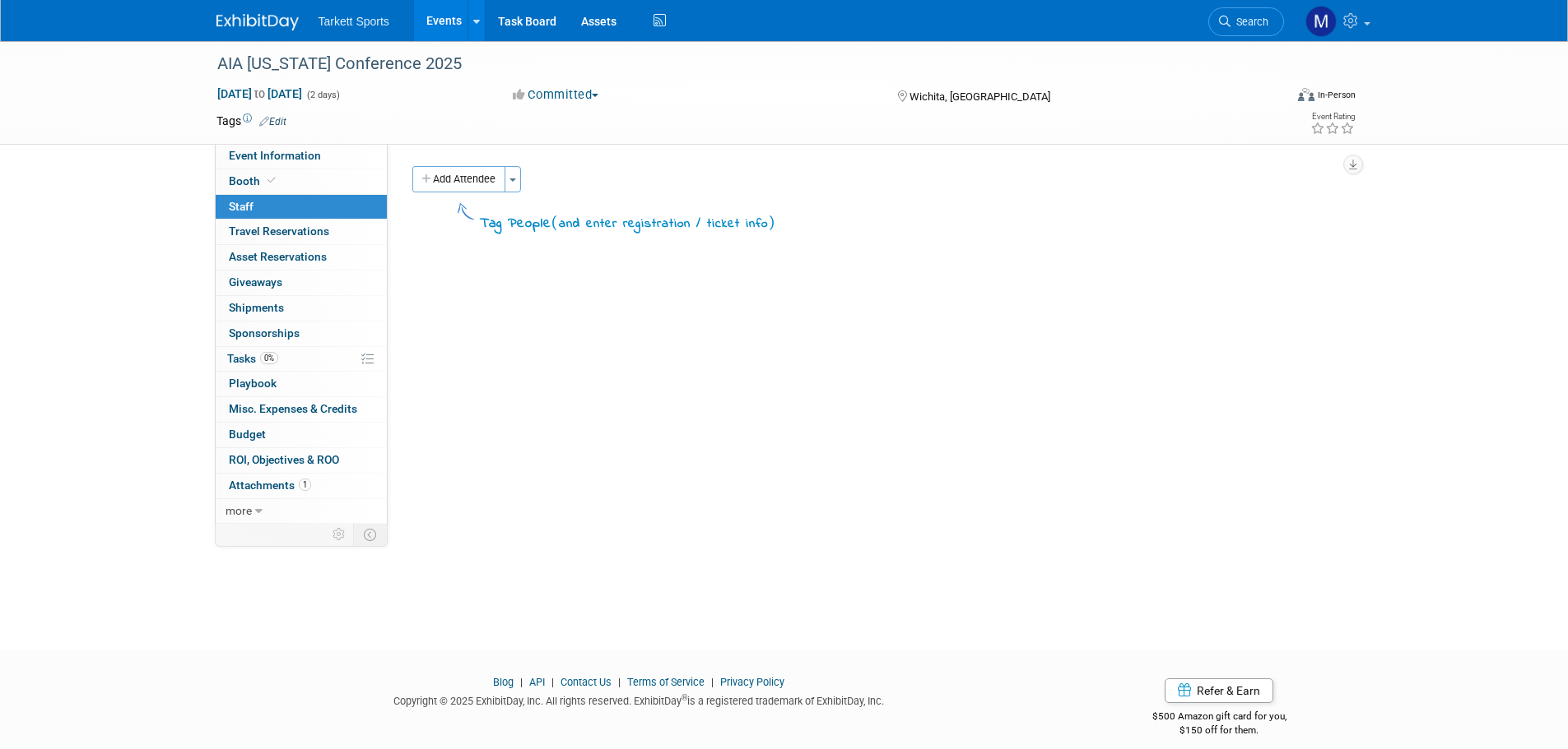
click at [461, 177] on button "Add Attendee" at bounding box center [459, 179] width 93 height 26
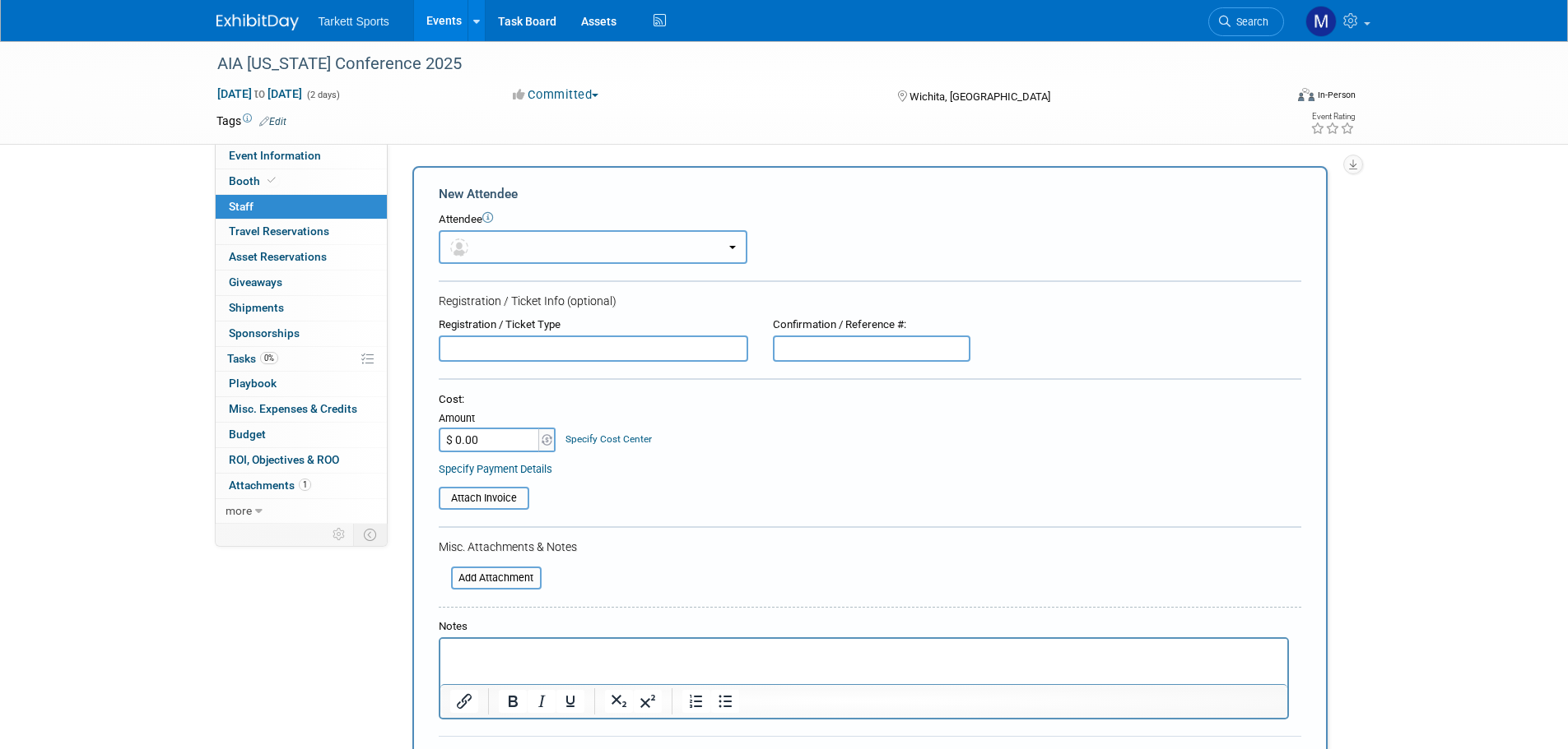
click at [564, 245] on button "button" at bounding box center [593, 247] width 309 height 34
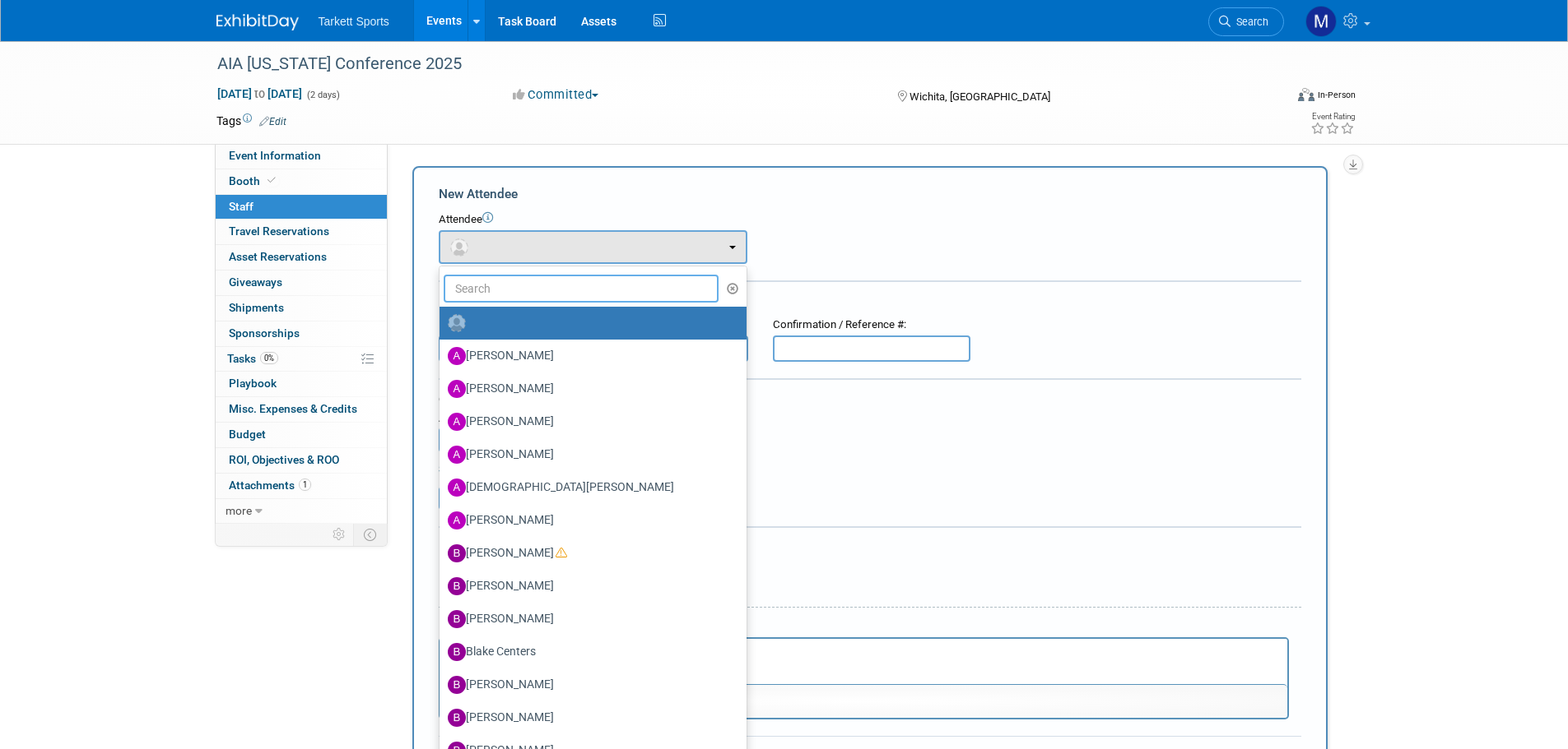
click at [550, 290] on input "text" at bounding box center [581, 289] width 275 height 28
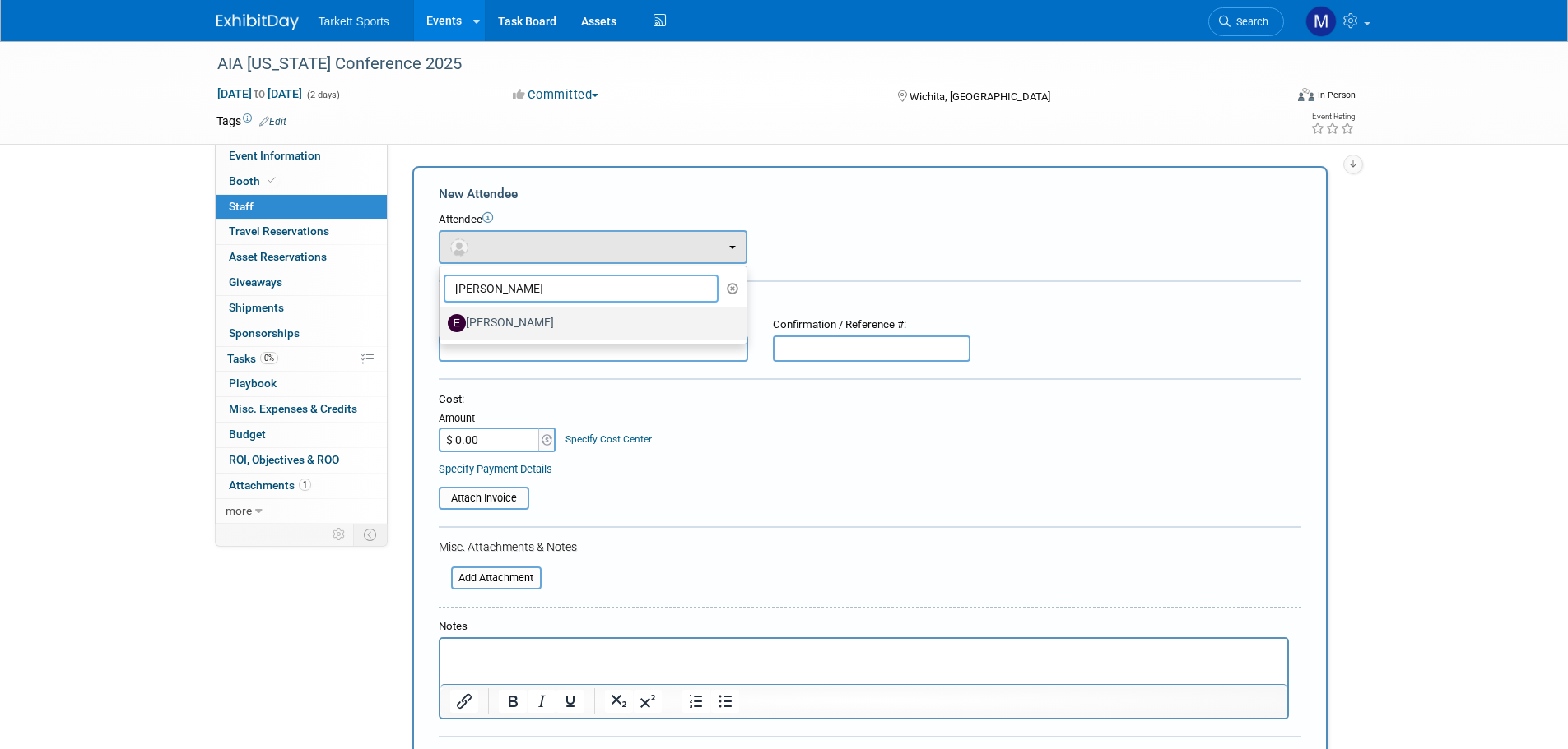
type input "emma"
click at [537, 315] on label "[PERSON_NAME]" at bounding box center [589, 323] width 282 height 26
click at [442, 316] on input "[PERSON_NAME]" at bounding box center [436, 321] width 10 height 10
select select "505f497c-1228-4b6c-b770-80b22fa82dfc"
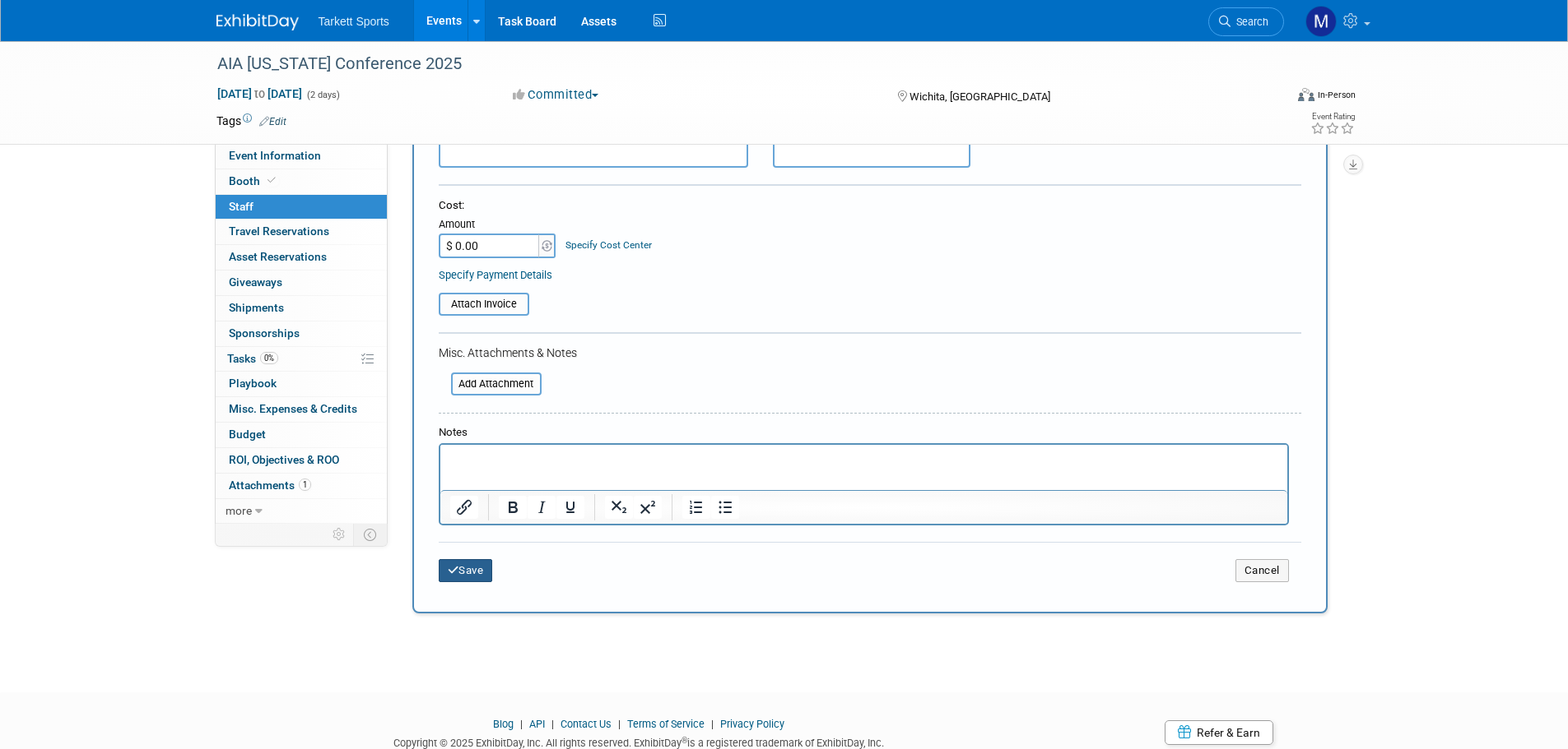
click at [461, 566] on button "Save" at bounding box center [466, 571] width 54 height 23
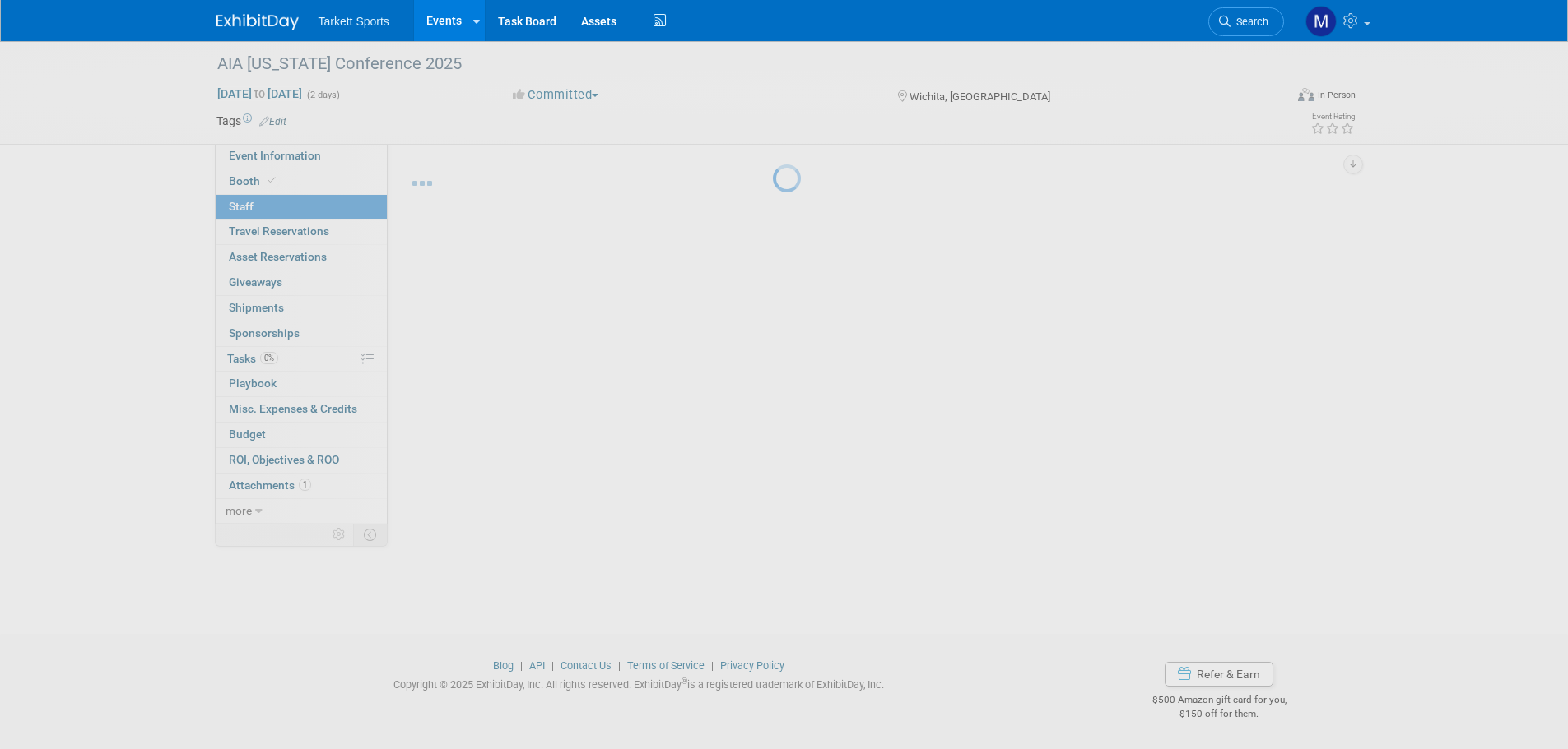
scroll to position [17, 0]
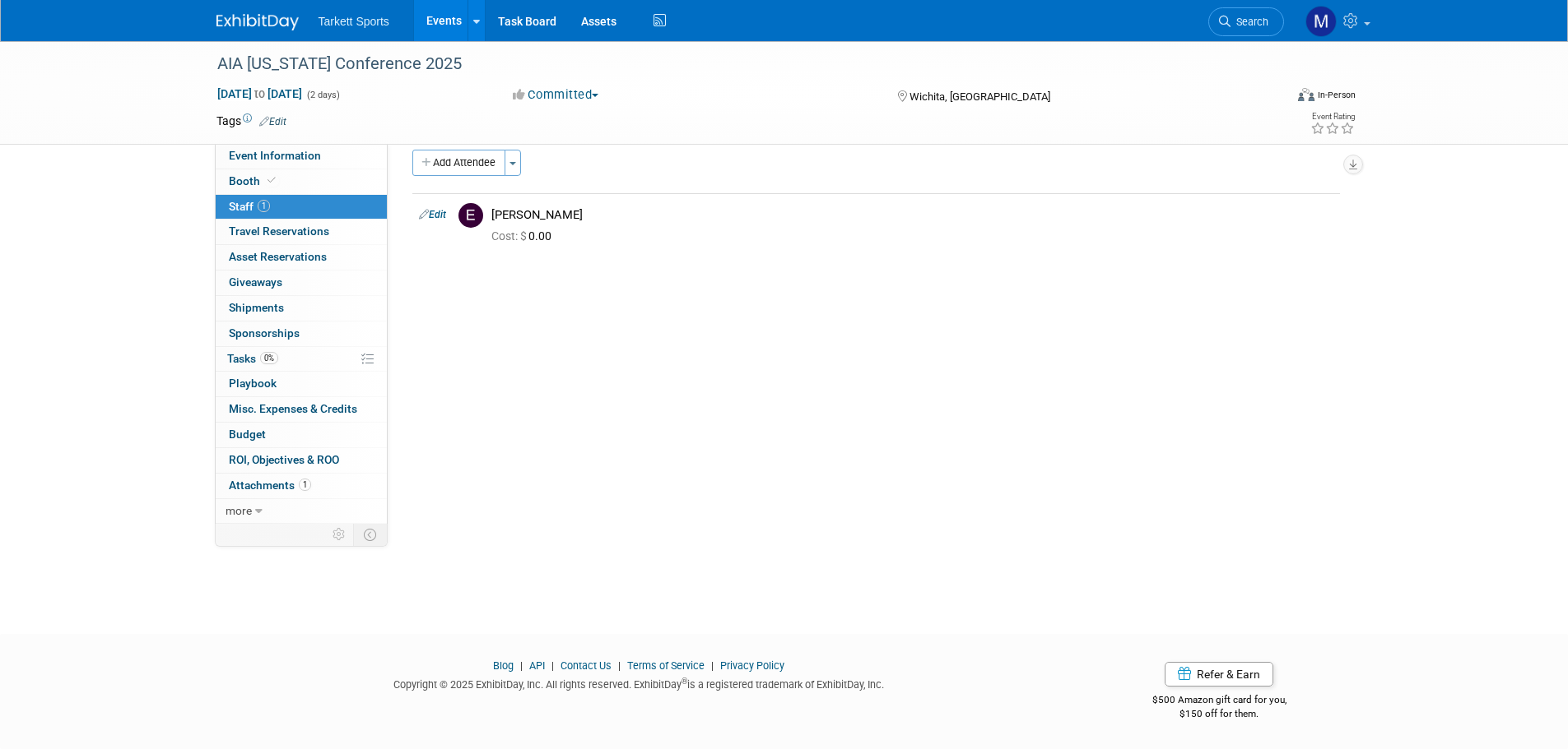
drag, startPoint x: 469, startPoint y: 173, endPoint x: 466, endPoint y: 188, distance: 15.3
click at [469, 173] on button "Add Attendee" at bounding box center [459, 162] width 93 height 26
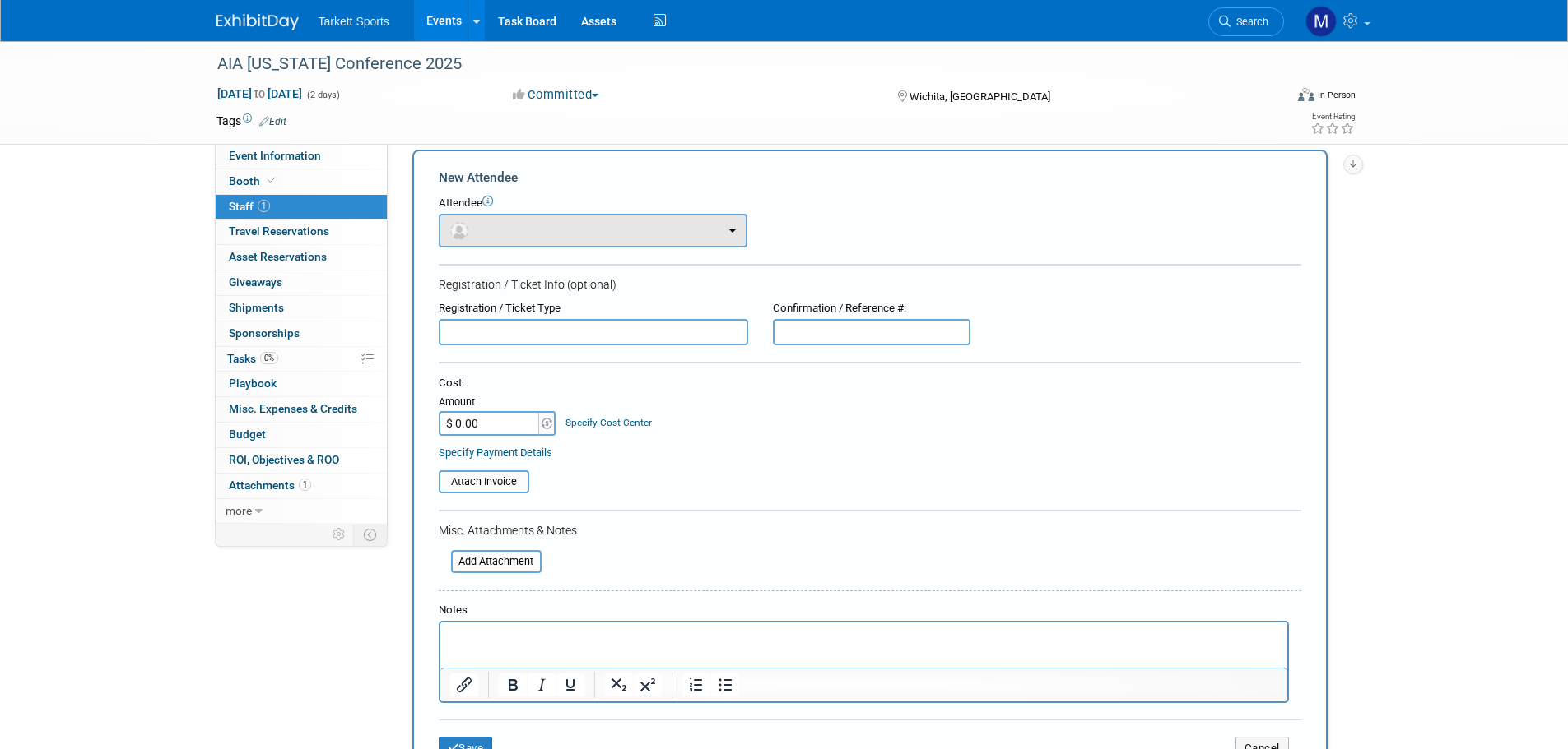
scroll to position [0, 0]
click at [478, 221] on button "button" at bounding box center [593, 230] width 309 height 34
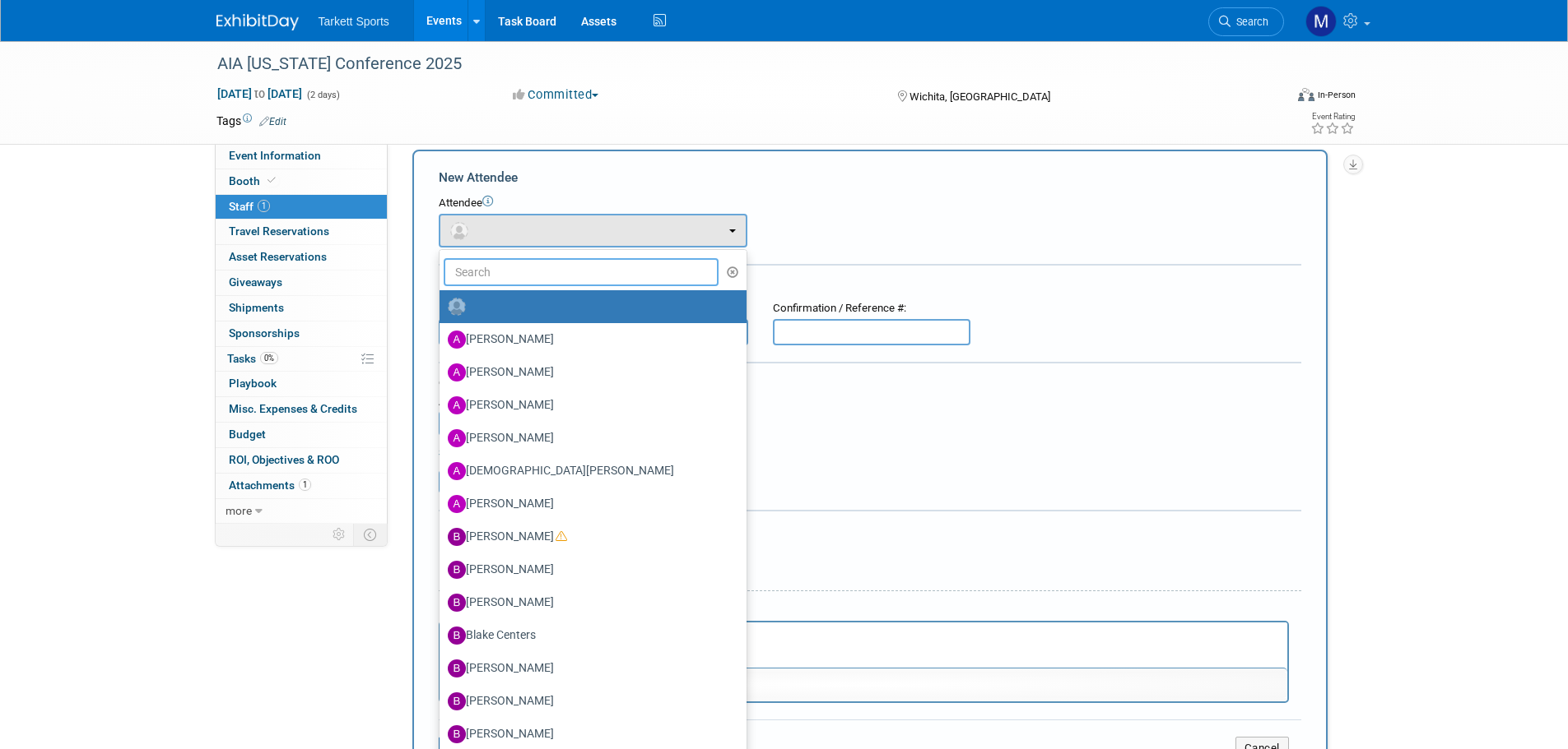
click at [504, 263] on input "text" at bounding box center [581, 272] width 275 height 28
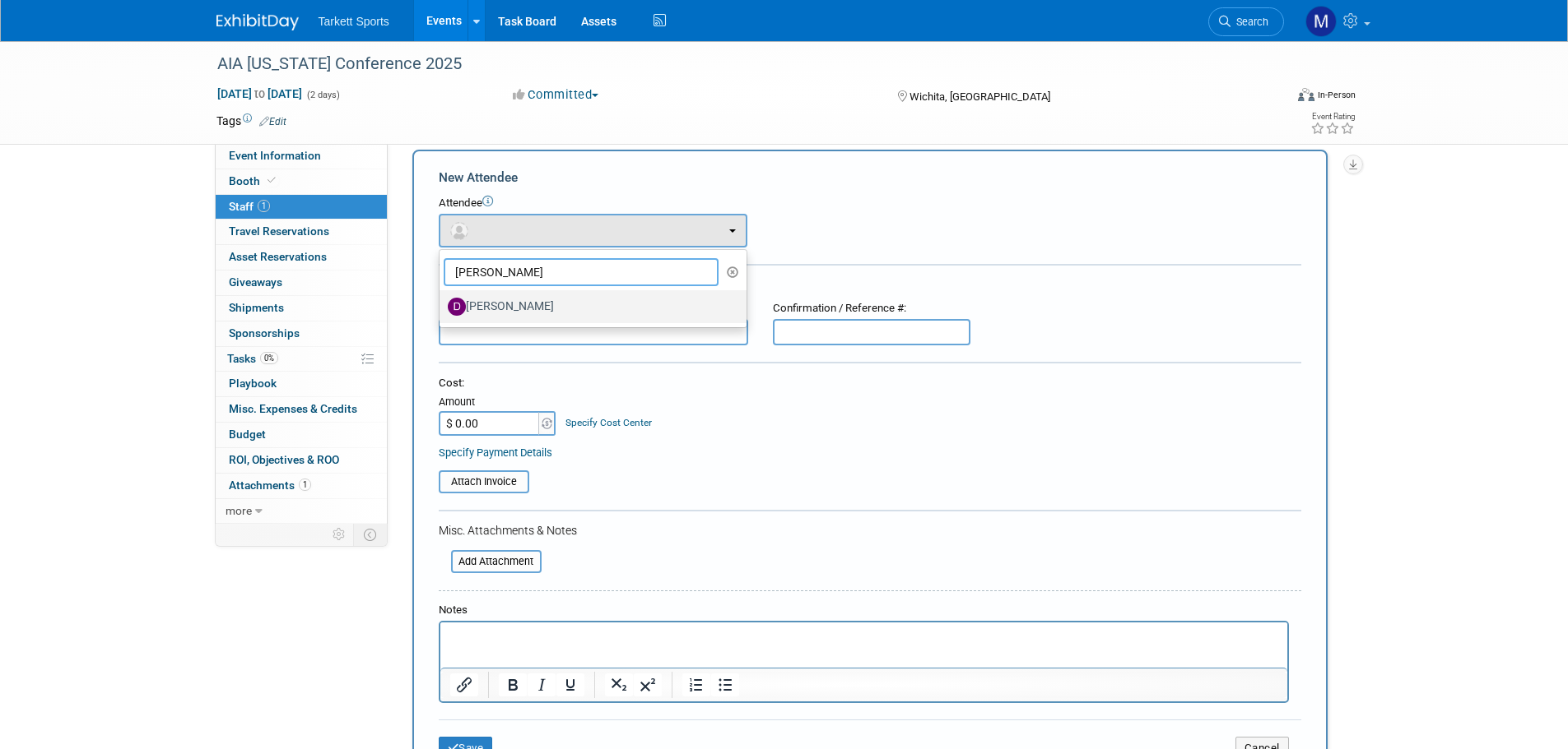
type input "dennis"
click at [521, 302] on label "[PERSON_NAME]" at bounding box center [589, 307] width 282 height 26
click at [442, 302] on input "[PERSON_NAME]" at bounding box center [436, 304] width 10 height 10
select select "621146ff-c924-4adc-adf6-4cb4de18c27d"
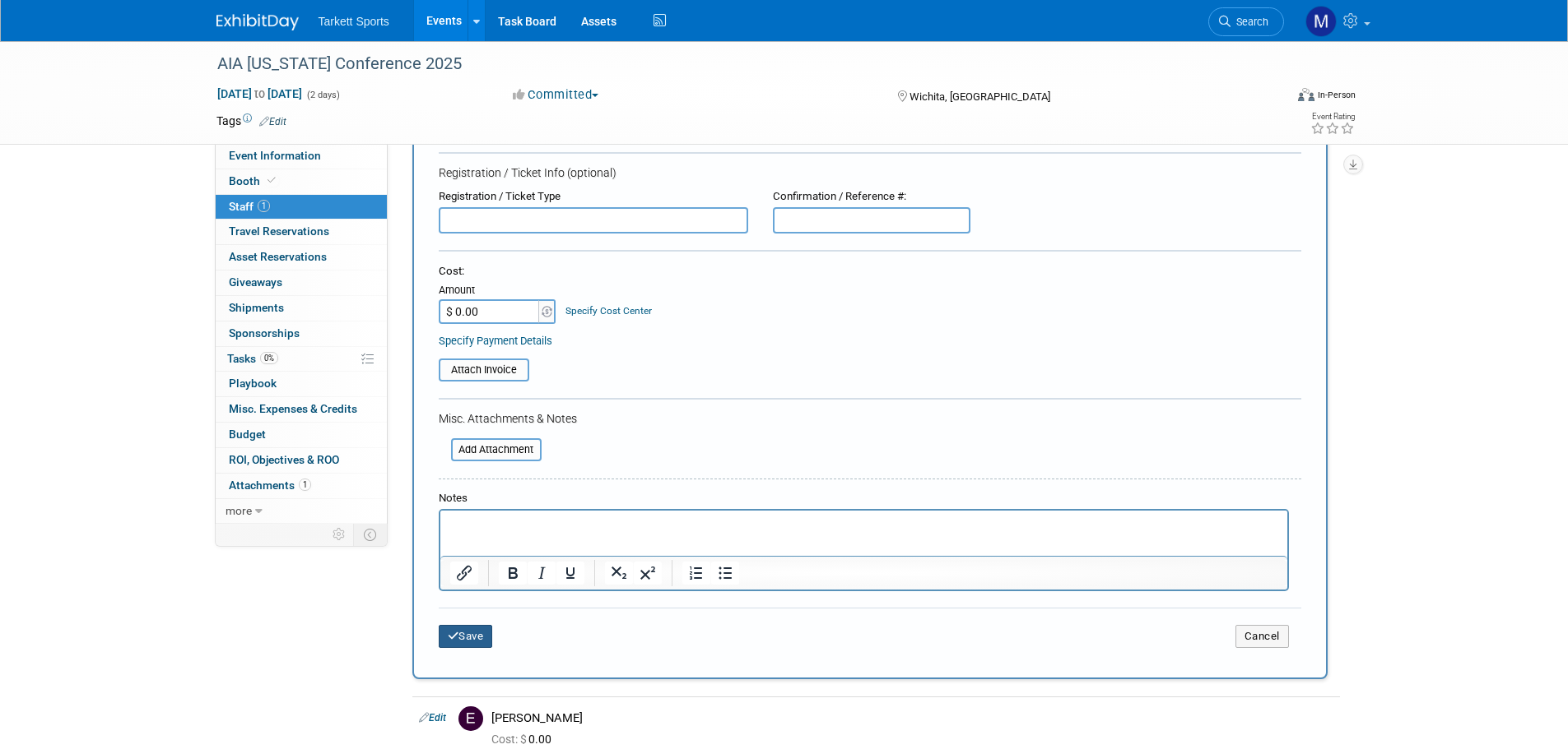
click at [462, 643] on button "Save" at bounding box center [466, 636] width 54 height 23
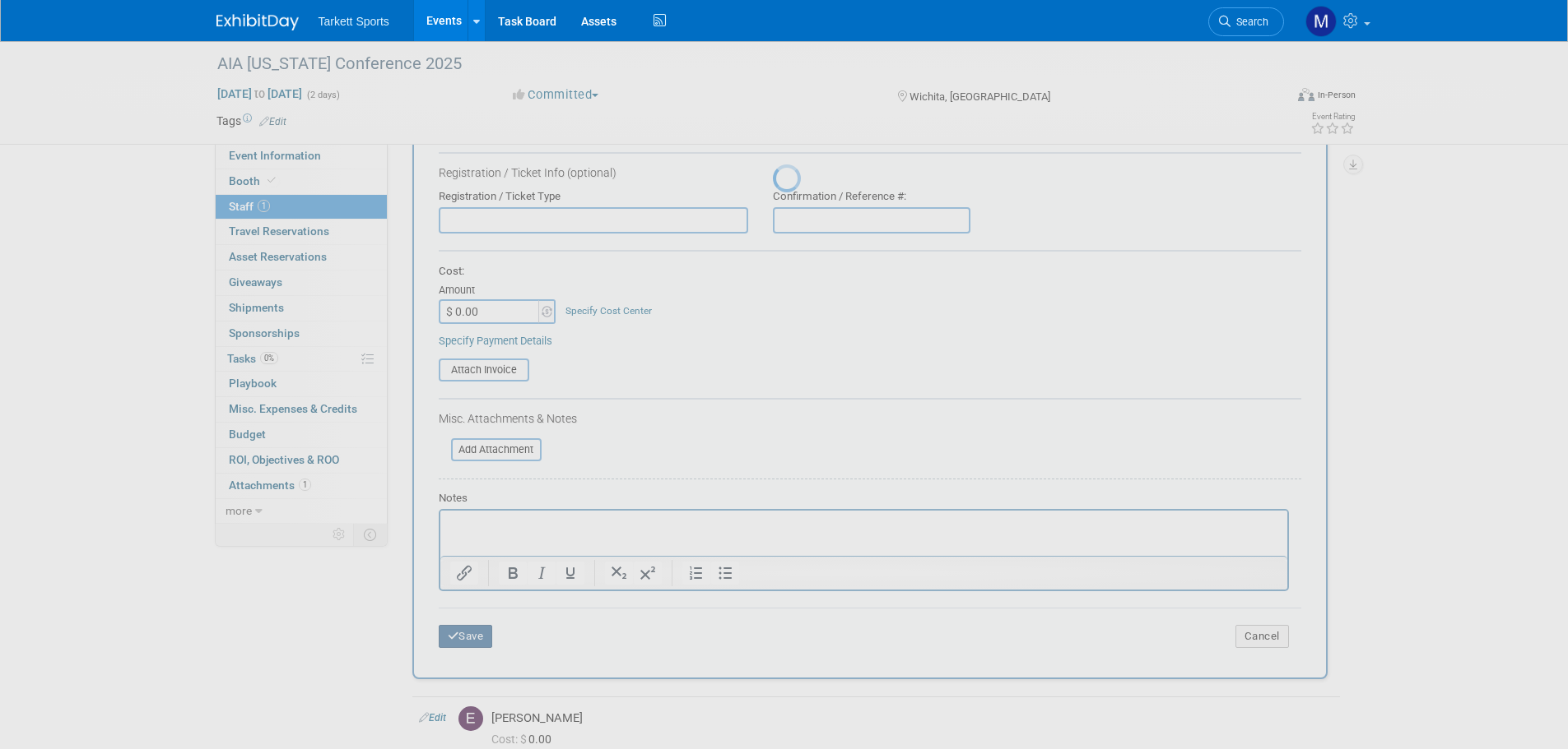
scroll to position [17, 0]
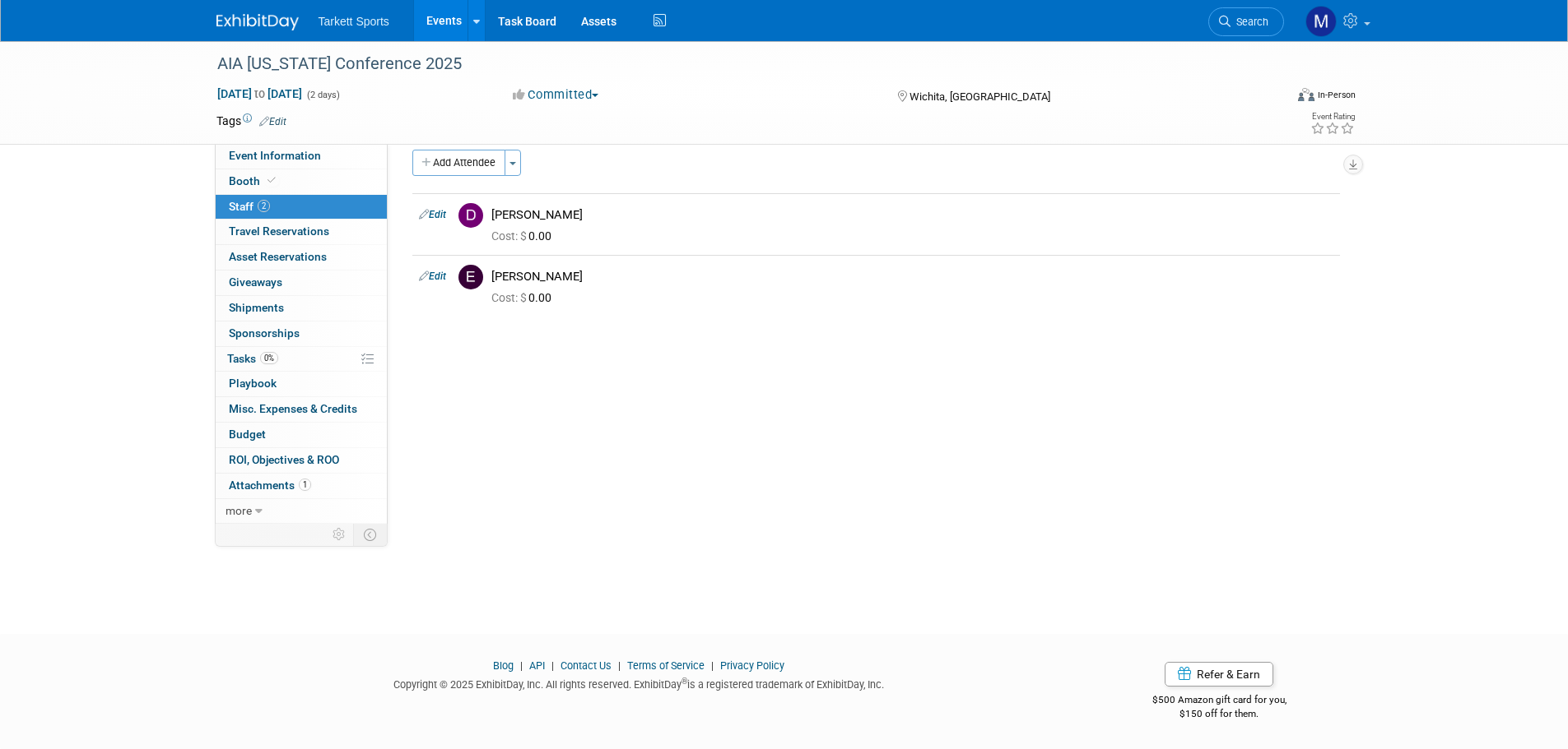
drag, startPoint x: 479, startPoint y: 163, endPoint x: 489, endPoint y: 183, distance: 22.4
click at [479, 163] on button "Add Attendee" at bounding box center [459, 162] width 93 height 26
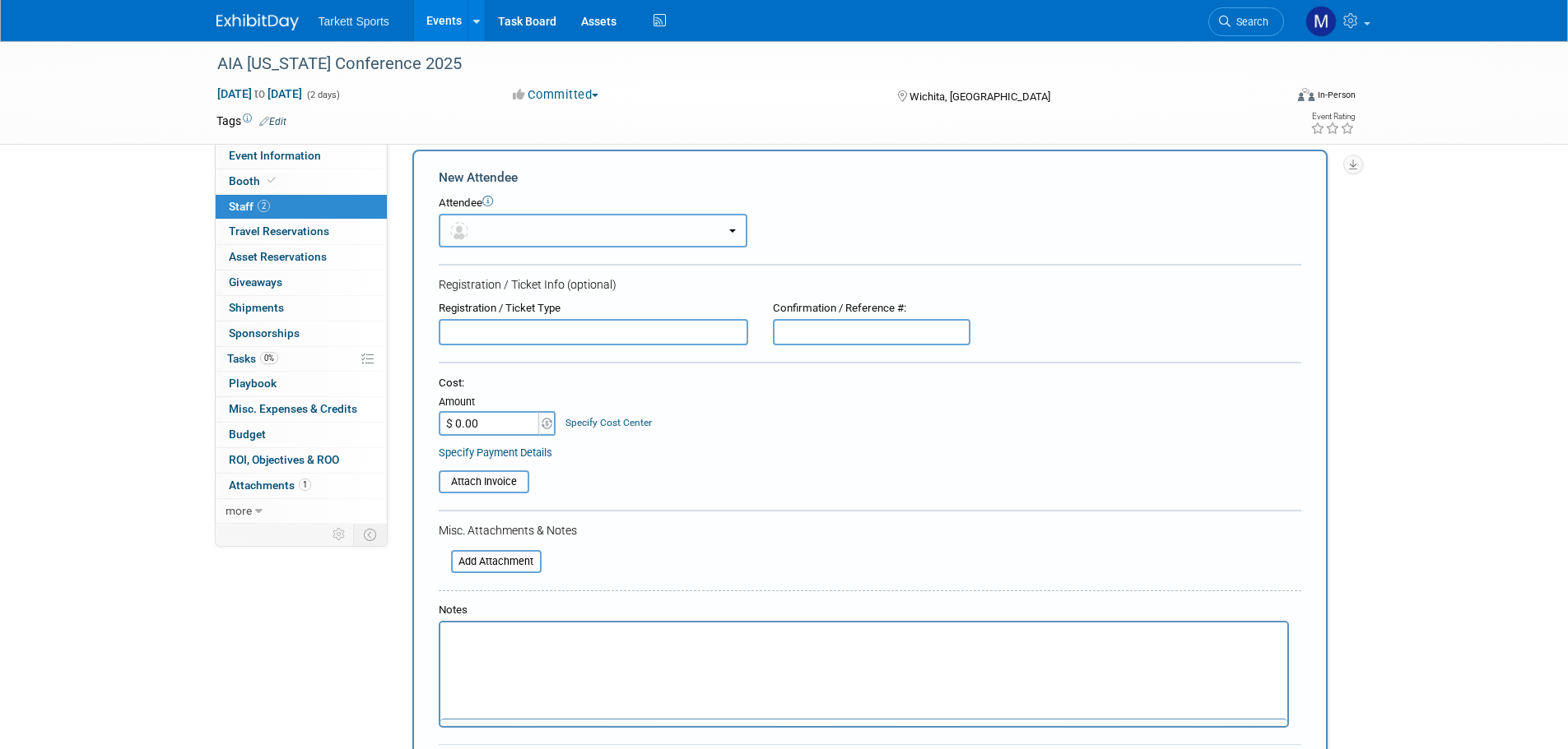
scroll to position [0, 0]
click at [485, 224] on button "button" at bounding box center [593, 230] width 309 height 34
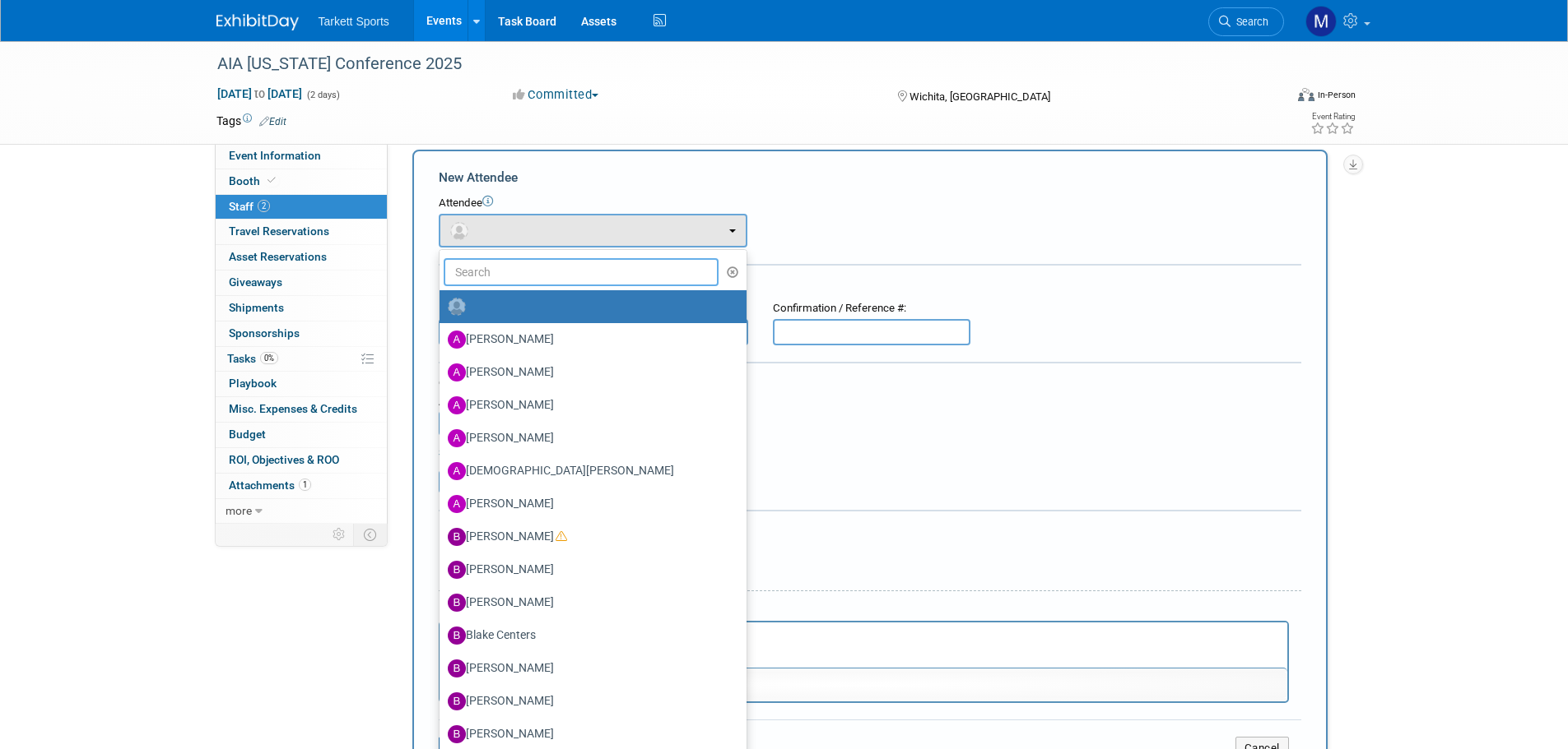
click at [492, 269] on input "text" at bounding box center [581, 272] width 275 height 28
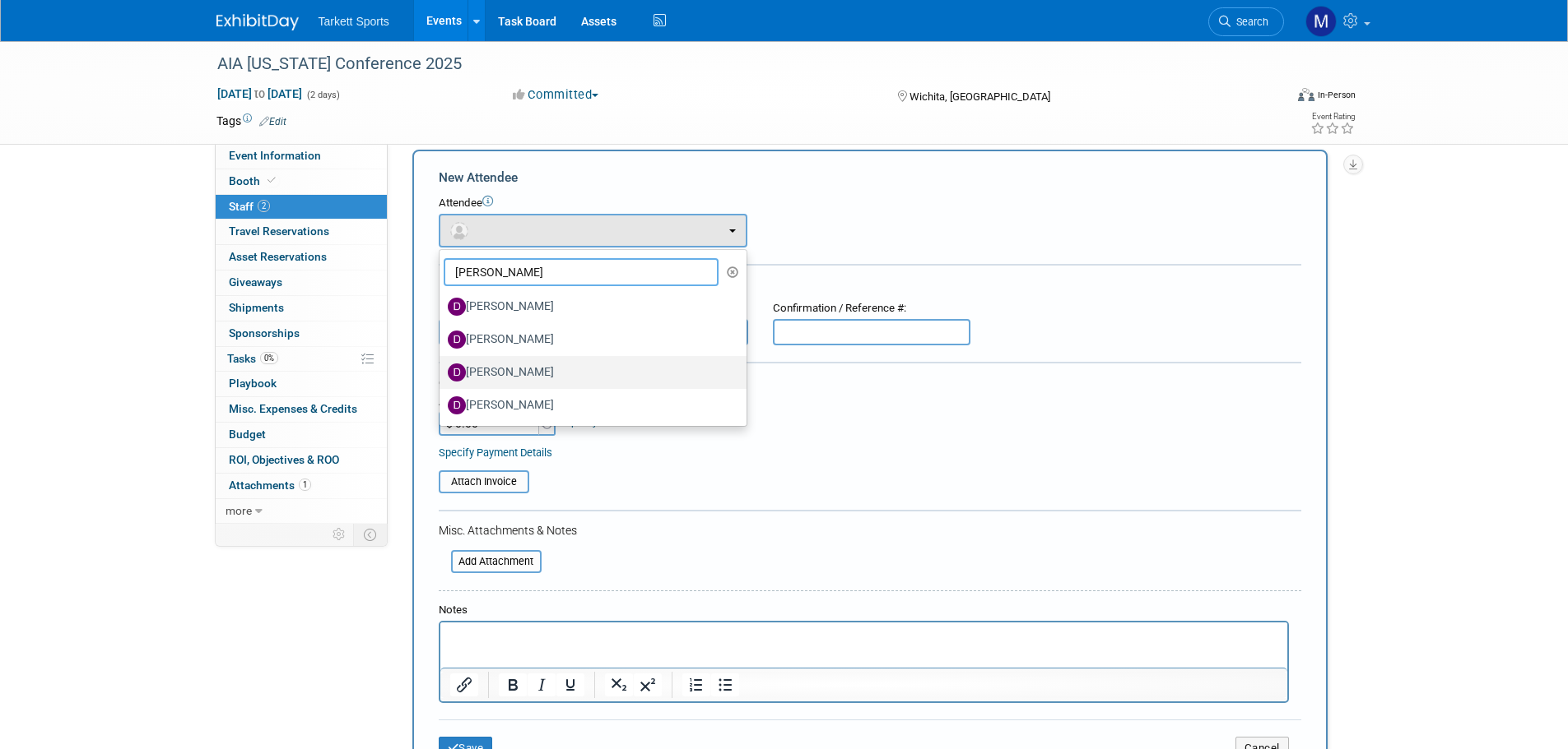
type input "david"
click at [537, 368] on label "[PERSON_NAME]" at bounding box center [589, 372] width 282 height 26
click at [442, 368] on input "[PERSON_NAME]" at bounding box center [436, 370] width 10 height 10
select select "b4210925-21c6-4aa8-8b30-d1019c12ea9b"
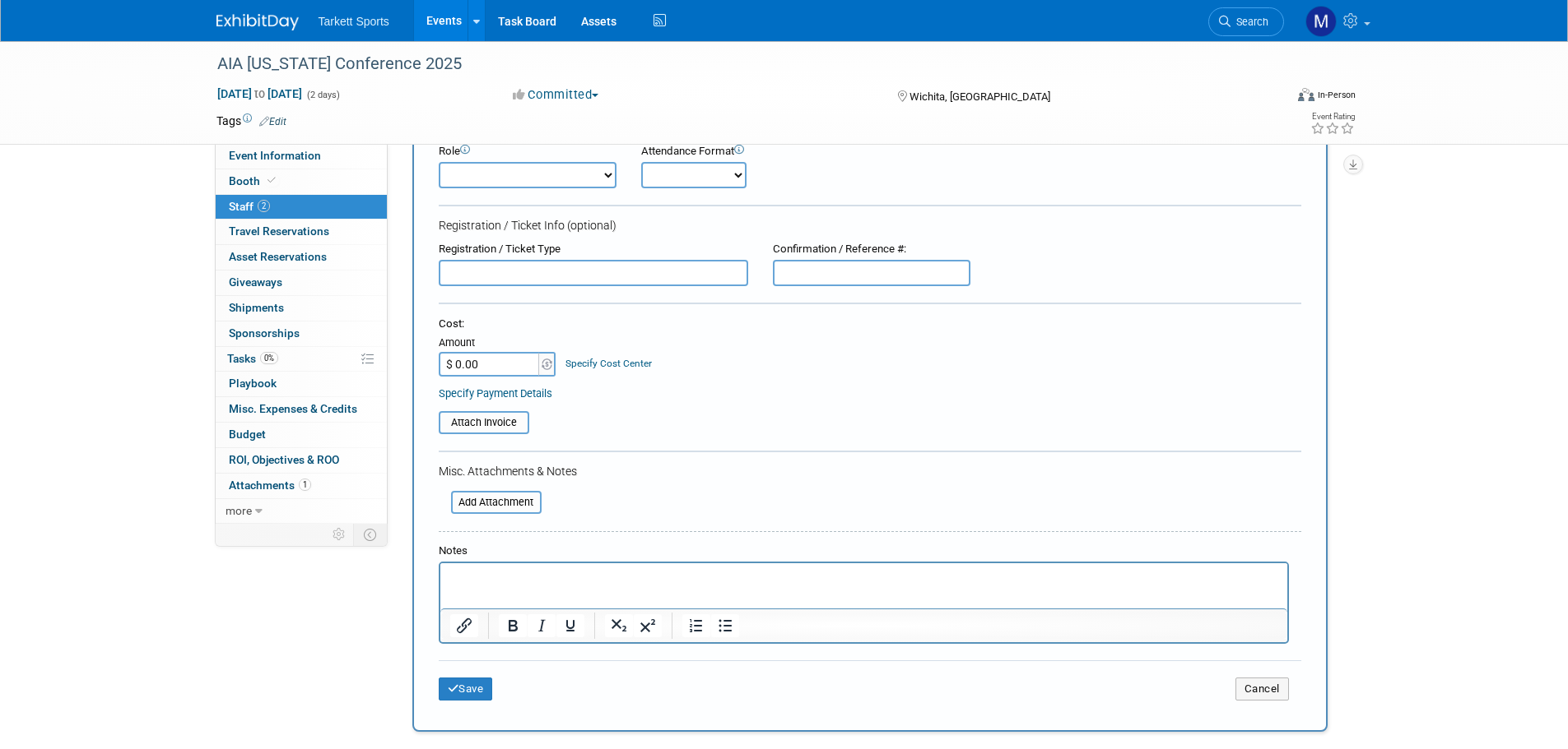
scroll to position [345, 0]
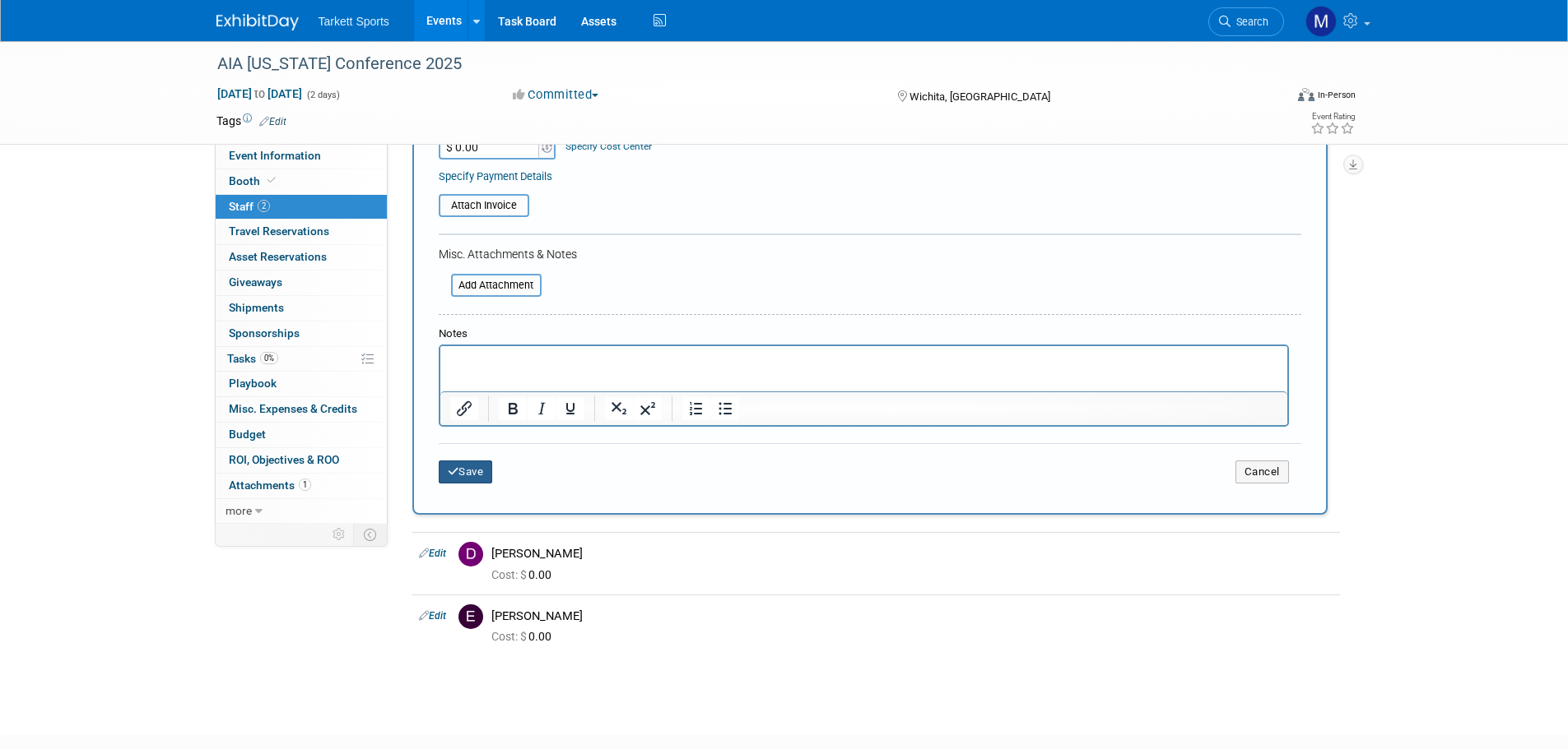
click at [477, 474] on button "Save" at bounding box center [466, 472] width 54 height 23
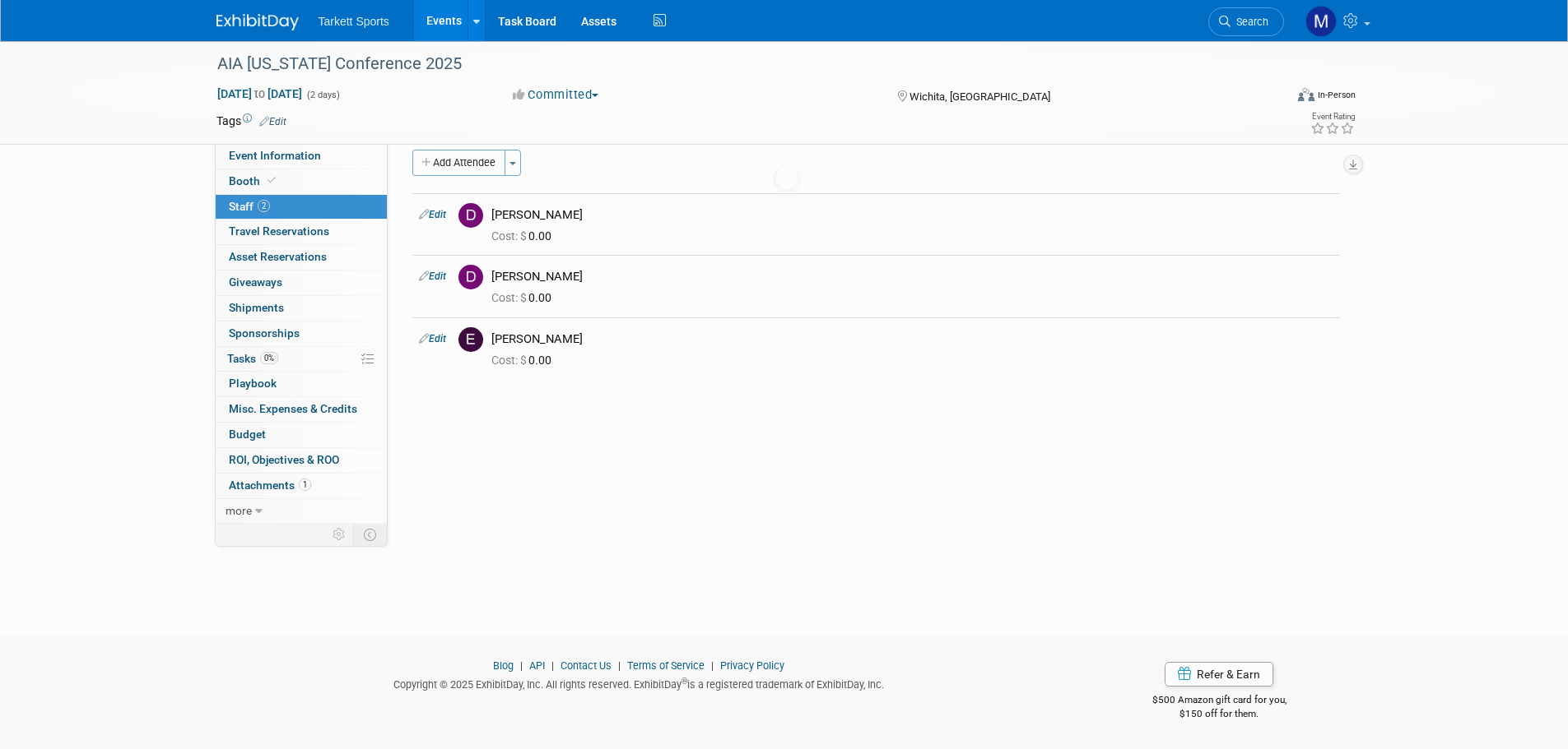
scroll to position [17, 0]
click at [389, 70] on div "AIA Kansas Conference 2025" at bounding box center [735, 64] width 1048 height 30
drag, startPoint x: 441, startPoint y: 65, endPoint x: 4, endPoint y: 53, distance: 437.2
click at [4, 53] on div "AIA Kansas Conference 2025 AIA Kansas Conference 2025 X Sep 10, 2025 to Sep 11,…" at bounding box center [784, 92] width 1568 height 104
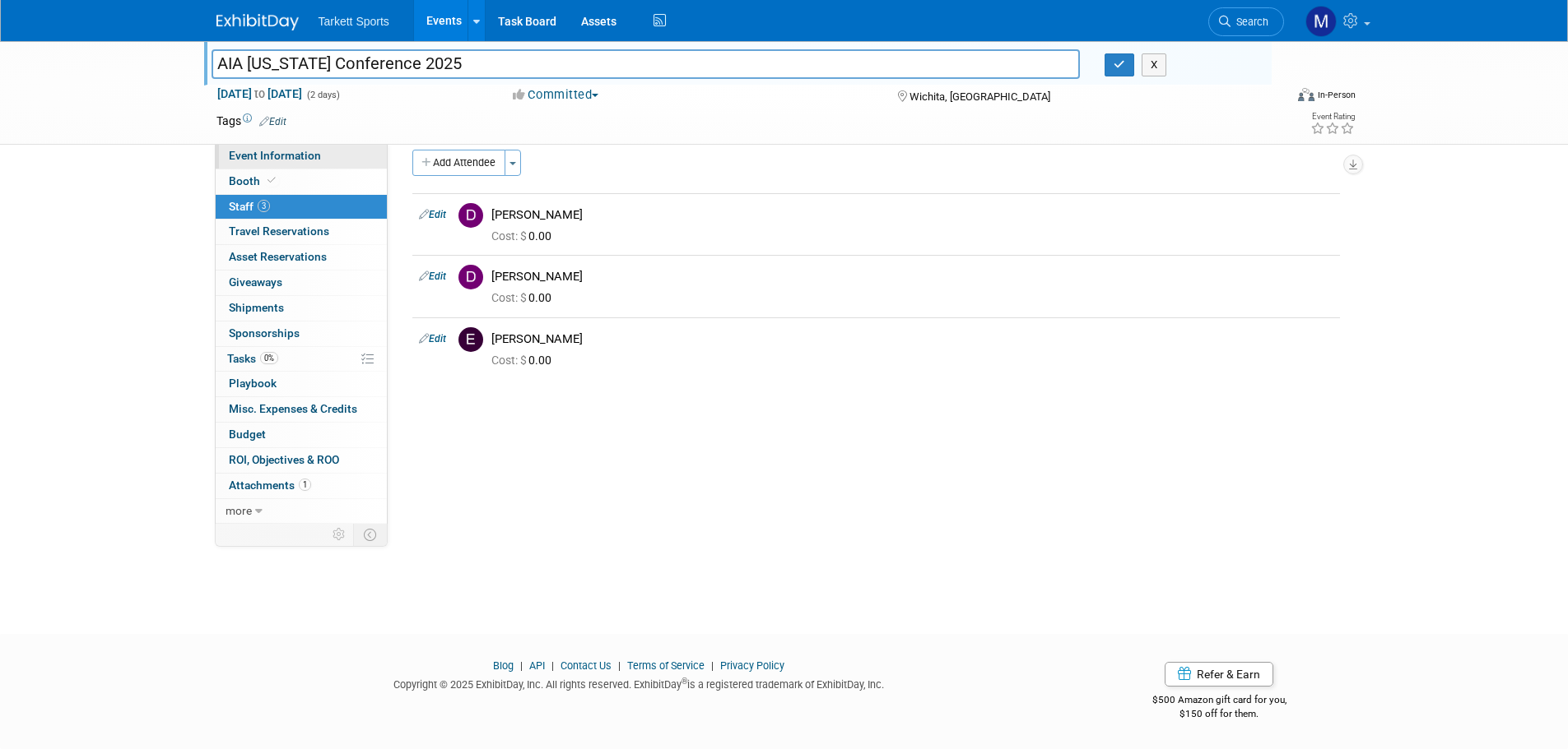
click at [259, 163] on link "Event Information" at bounding box center [301, 156] width 171 height 24
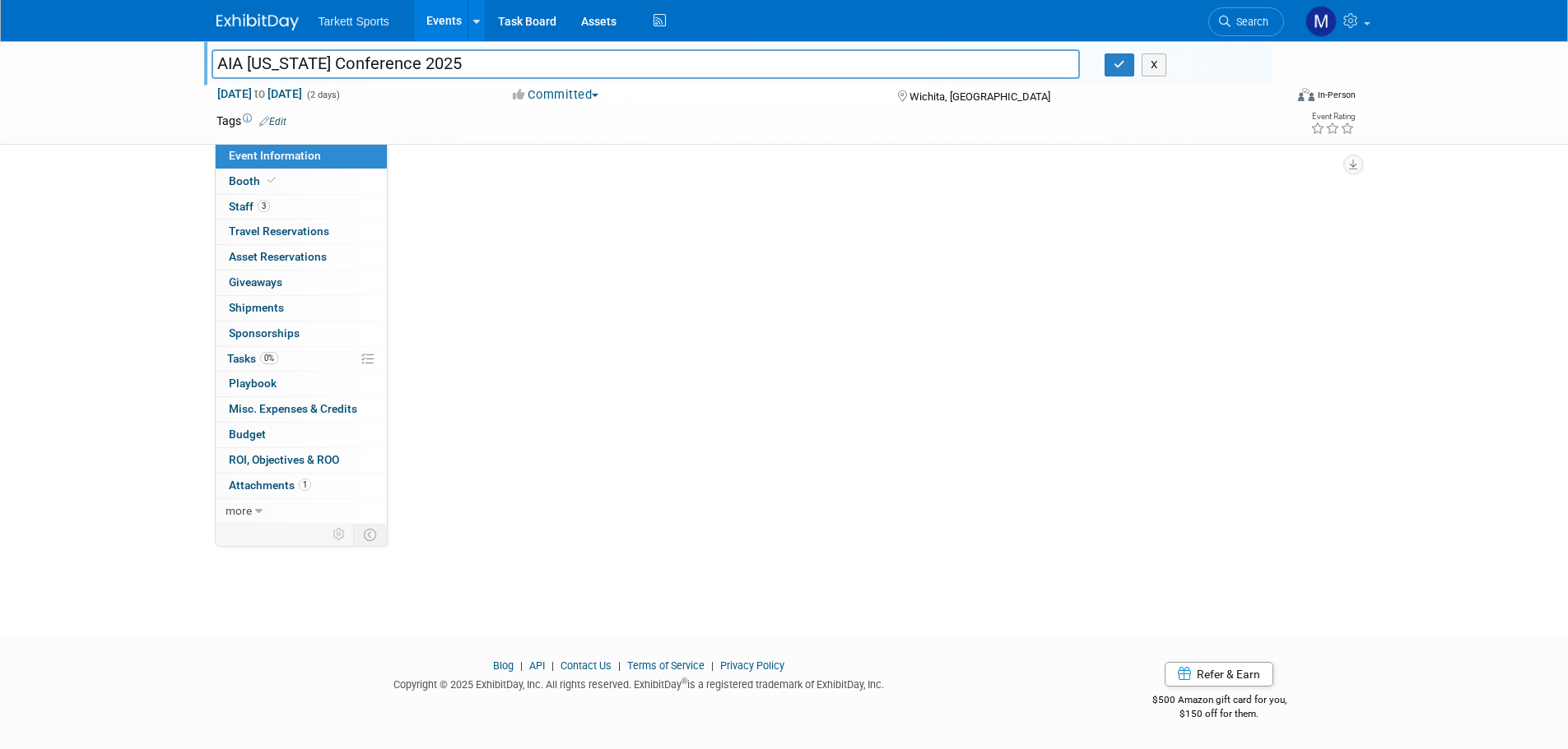
scroll to position [0, 0]
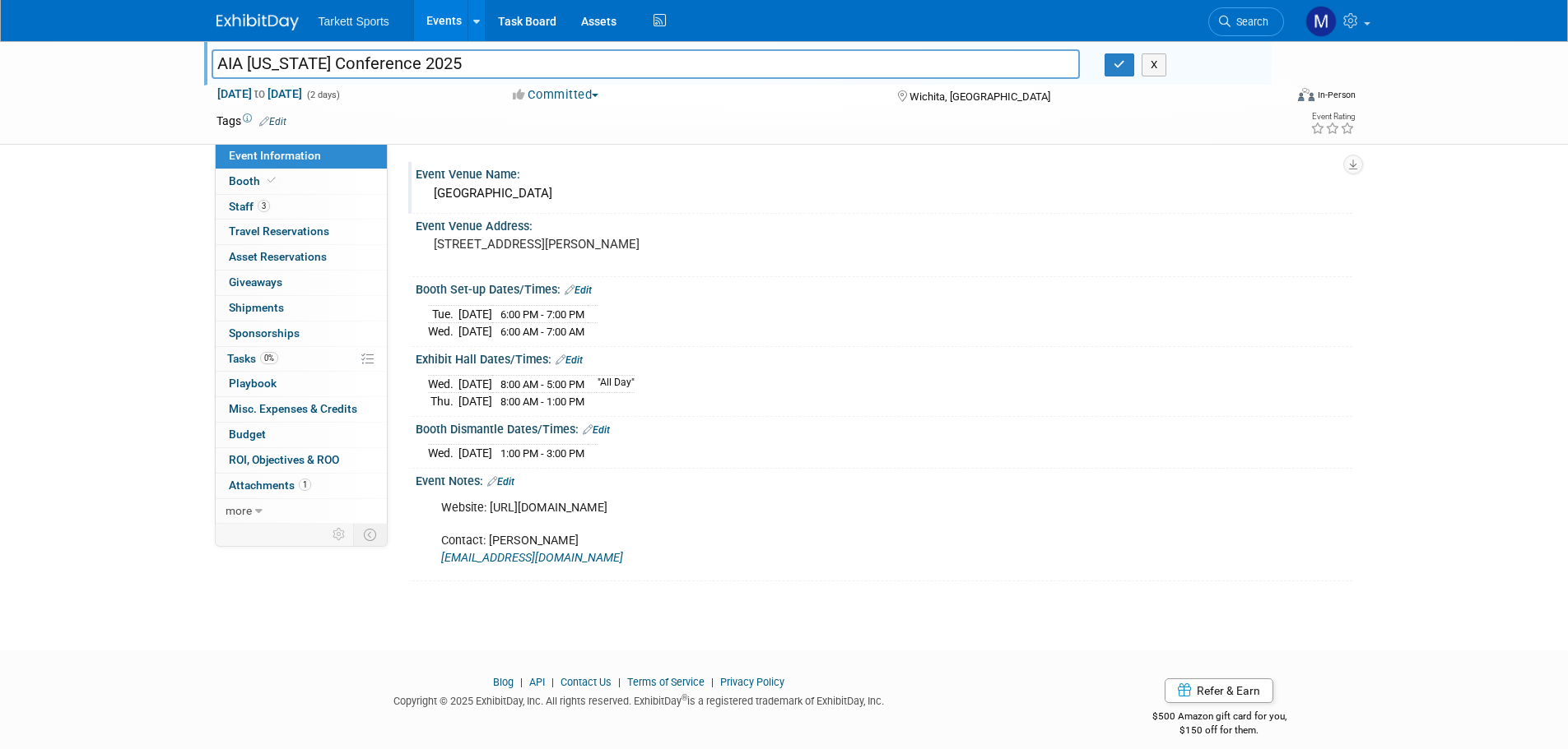
drag, startPoint x: 668, startPoint y: 240, endPoint x: 410, endPoint y: 178, distance: 265.3
click at [413, 178] on div "Event Venue Name: Broadview Hotel Event Venue Address: 400 W Douglas Ave, Wichi…" at bounding box center [876, 372] width 928 height 420
copy div "Event Venue Name: Broadview Hotel Event Venue Address: 400 W Douglas Ave, Wichi…"
drag, startPoint x: 623, startPoint y: 452, endPoint x: 417, endPoint y: 292, distance: 260.8
click at [417, 292] on div "Event Venue Name: Broadview Hotel Event Venue Address: 400 W Douglas Ave, Wichi…" at bounding box center [876, 372] width 928 height 420
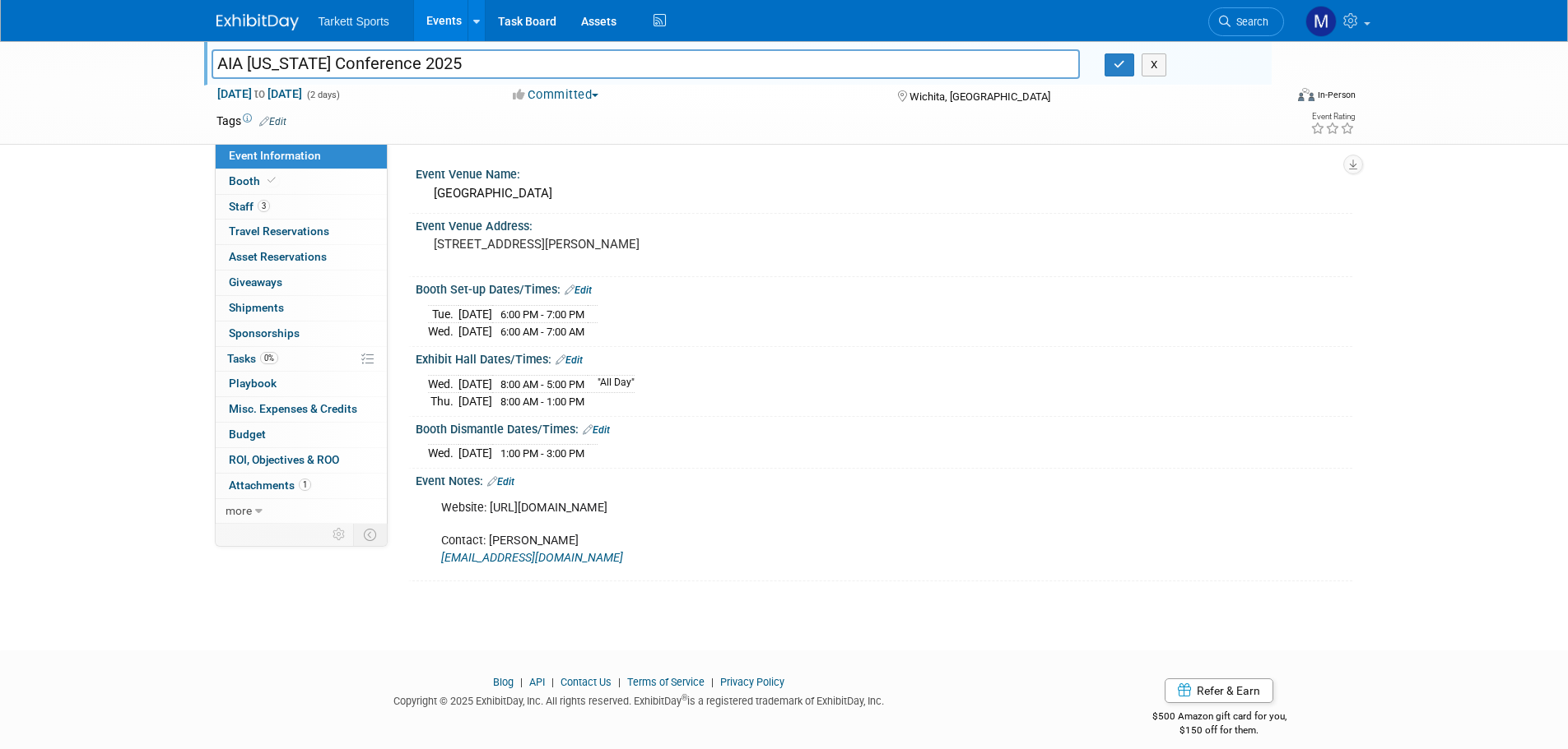
copy div "Booth Set-up Dates/Times: Edit Tue. Sep 9, 2025 6:00 PM - 7:00 PM Wed. Sep 10, …"
click at [654, 505] on div "Website: https://www.cognitoforms.com/AIAKansas/_2025ExhibitorRegistration Cont…" at bounding box center [800, 533] width 742 height 82
drag, startPoint x: 865, startPoint y: 501, endPoint x: 491, endPoint y: 510, distance: 374.1
click at [491, 510] on div "Website: https://www.cognitoforms.com/AIAKansas/_2025ExhibitorRegistration Cont…" at bounding box center [800, 533] width 742 height 82
copy div "https://www.cognitoforms.com/AIAKansas/_2025ExhibitorRegistration"
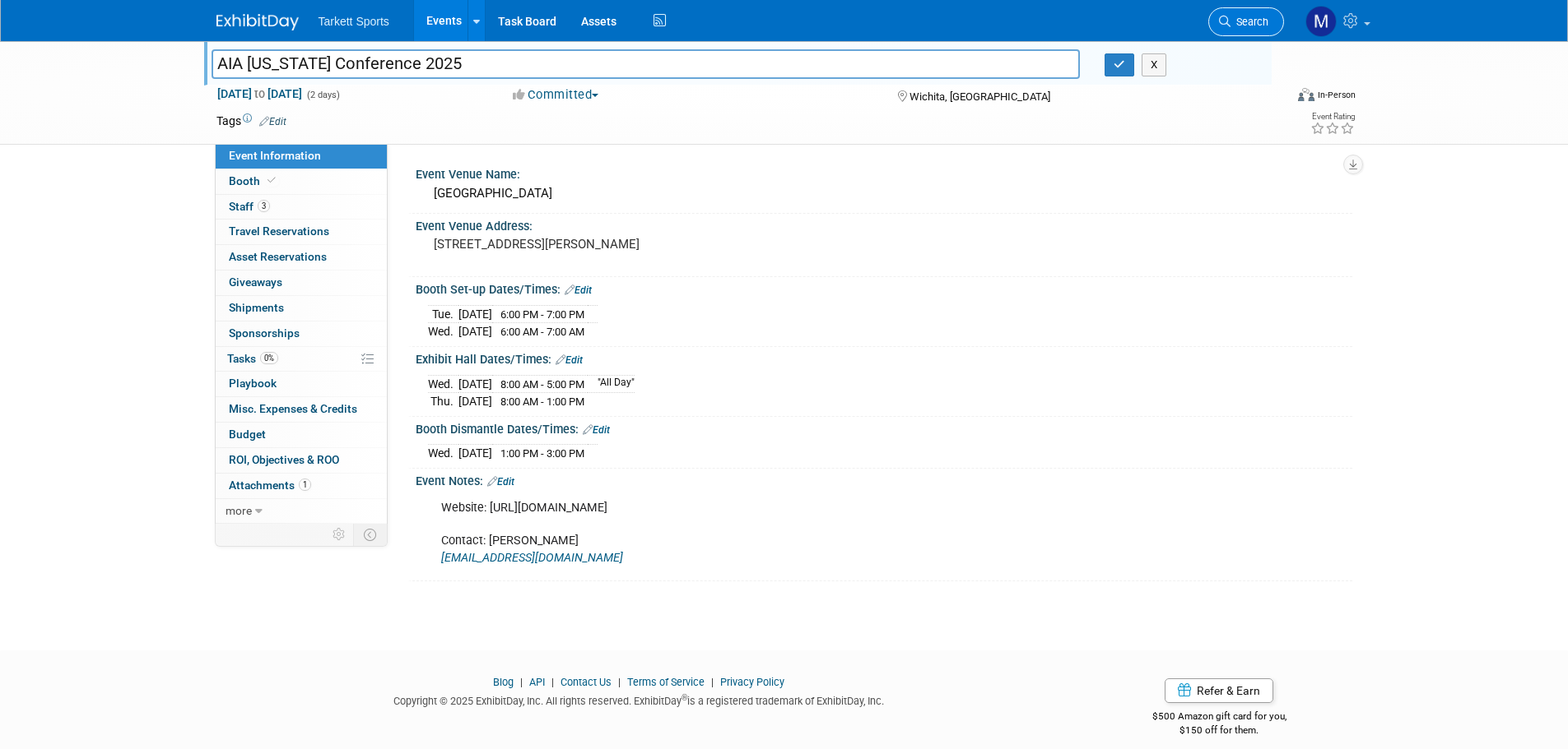
click at [1265, 24] on span "Search" at bounding box center [1249, 21] width 38 height 12
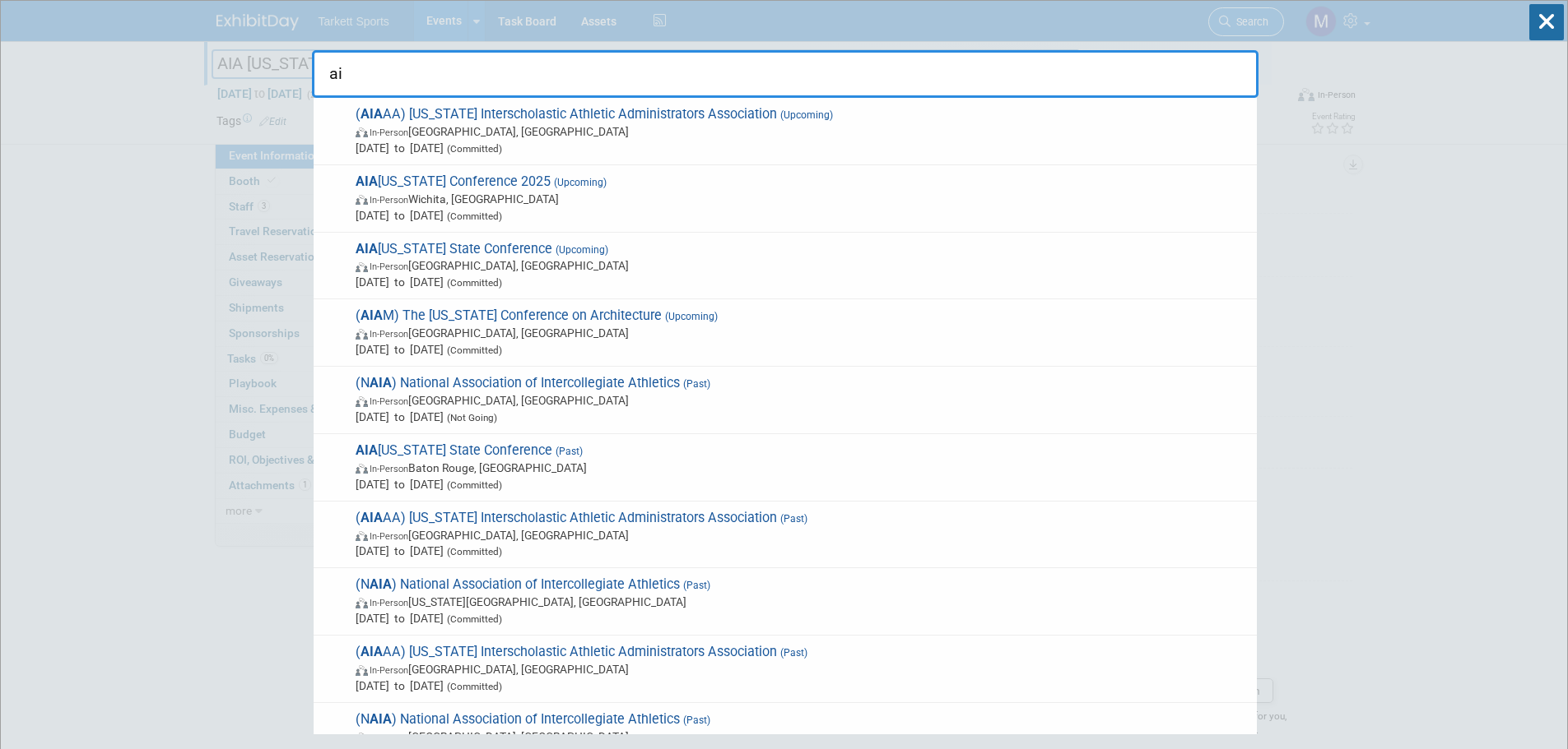
type input "a"
